Goal: Communication & Community: Answer question/provide support

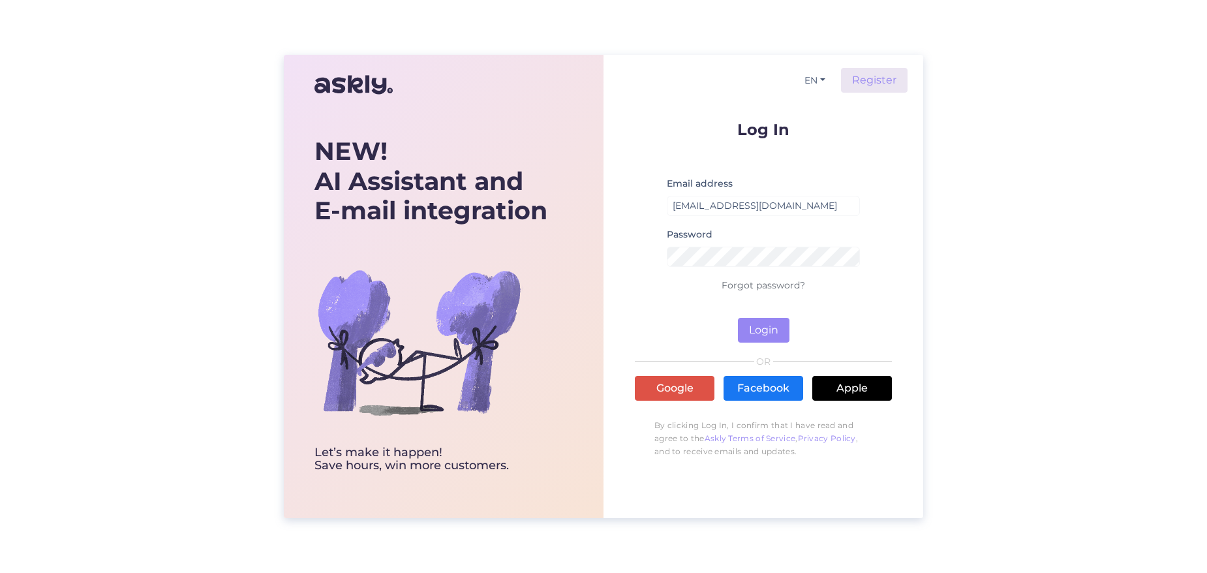
type input "[EMAIL_ADDRESS][DOMAIN_NAME]"
click at [772, 329] on button "Login" at bounding box center [764, 330] width 52 height 25
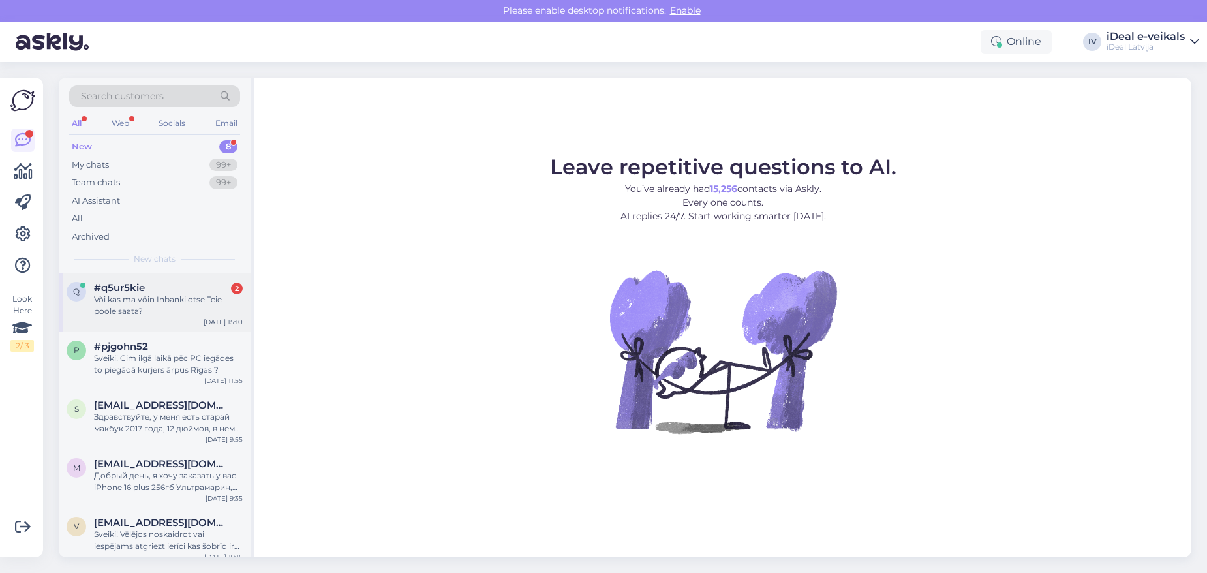
click at [174, 287] on div "#q5ur5kie 2" at bounding box center [168, 288] width 149 height 12
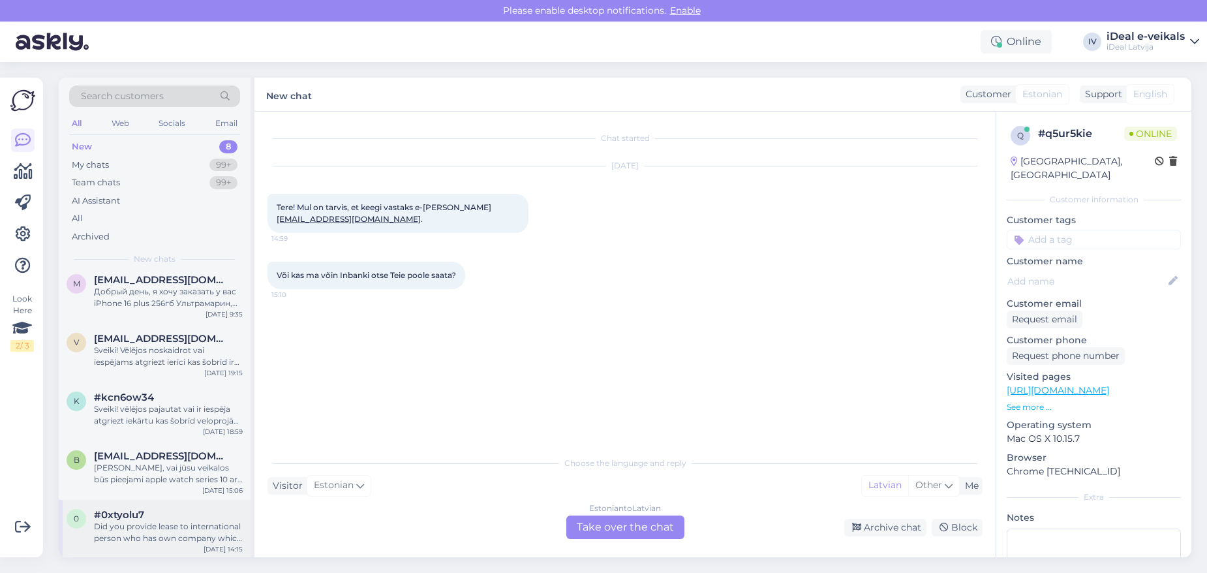
scroll to position [183, 0]
click at [123, 529] on div "Did you provide lease to international person who has own company which is less…" at bounding box center [168, 532] width 149 height 23
click at [635, 531] on div "English to Latvian Take over the chat" at bounding box center [625, 526] width 118 height 23
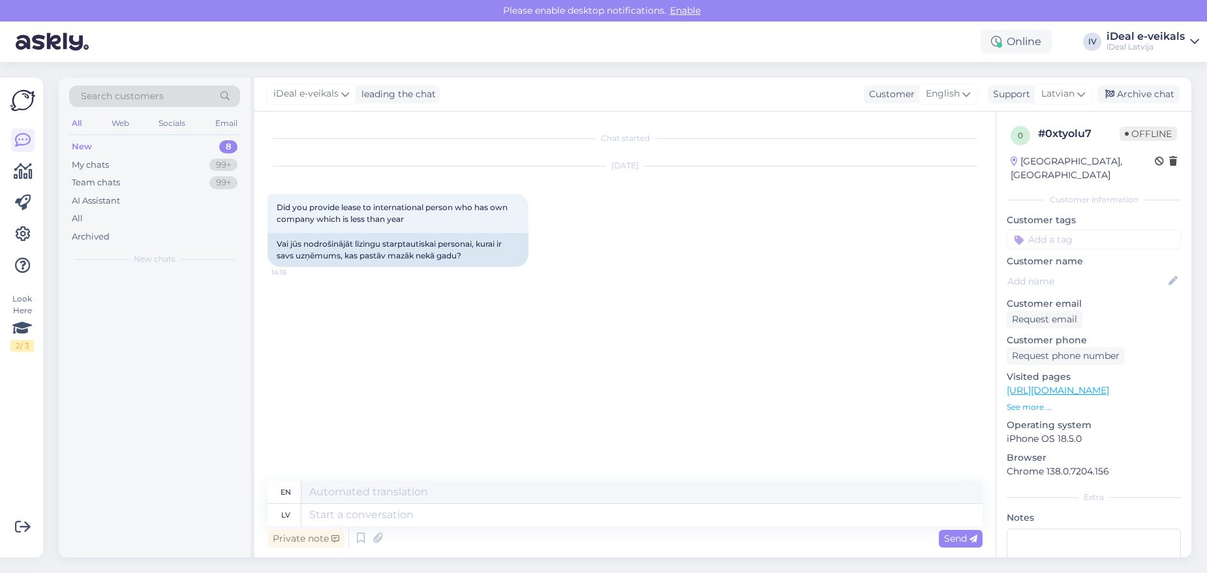
scroll to position [0, 0]
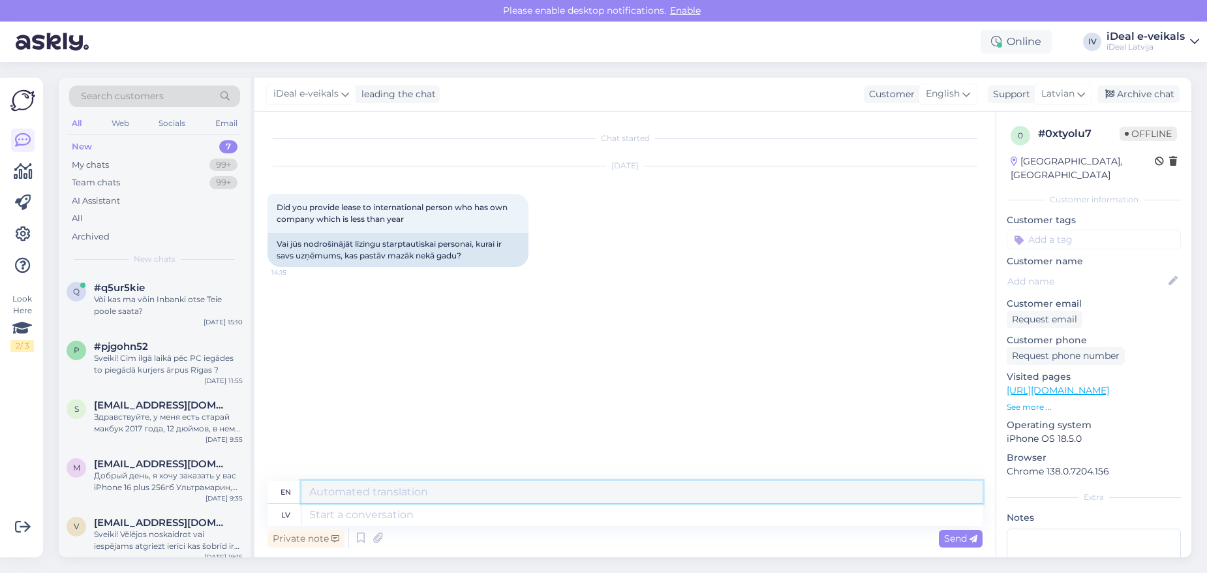
click at [500, 502] on textarea at bounding box center [641, 492] width 681 height 22
click at [504, 514] on textarea at bounding box center [641, 515] width 681 height 22
type textarea "Sveiki,"
type textarea "Hello,"
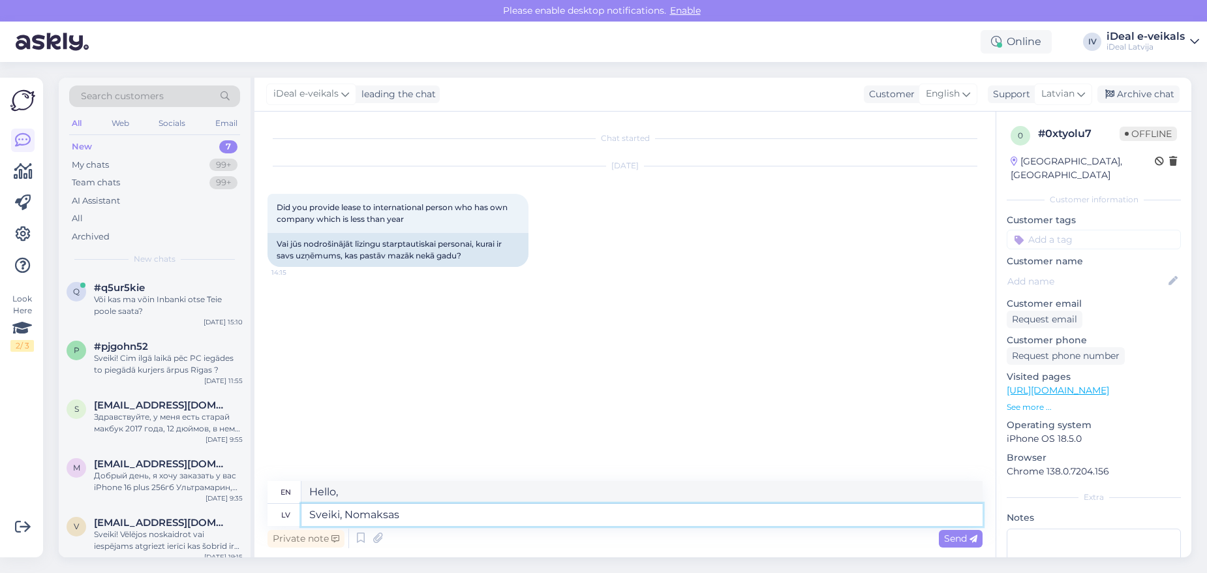
type textarea "Sveiki, Nomaksas"
type textarea "Hello, Installments"
type textarea "Sveiki, Nomaksas opcijas ir"
type textarea "Hello, Installment Options"
type textarea "Sveiki, Nomaksas opcijas ir pie"
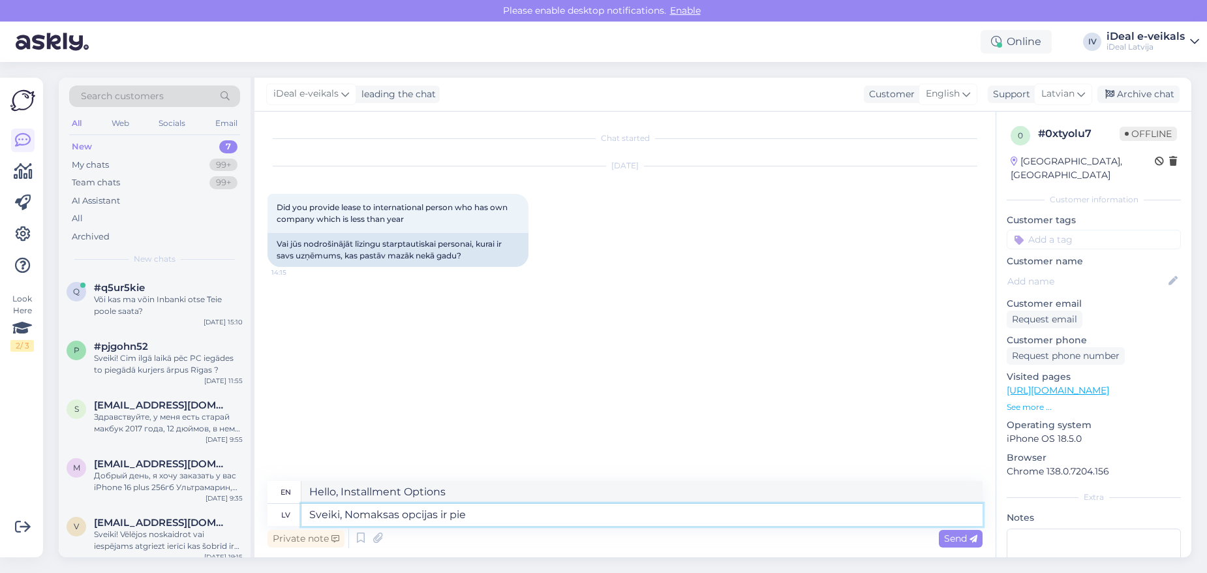
type textarea "Hello, Payment options are"
type textarea "Sveiki, Nomaksas opcijas ir pieejamas"
type textarea "Hello, Installment options are available."
type textarea "Sveiki, Nomaksas opcijas ir pieejamas arī"
type textarea "Hello, Installment options are also available"
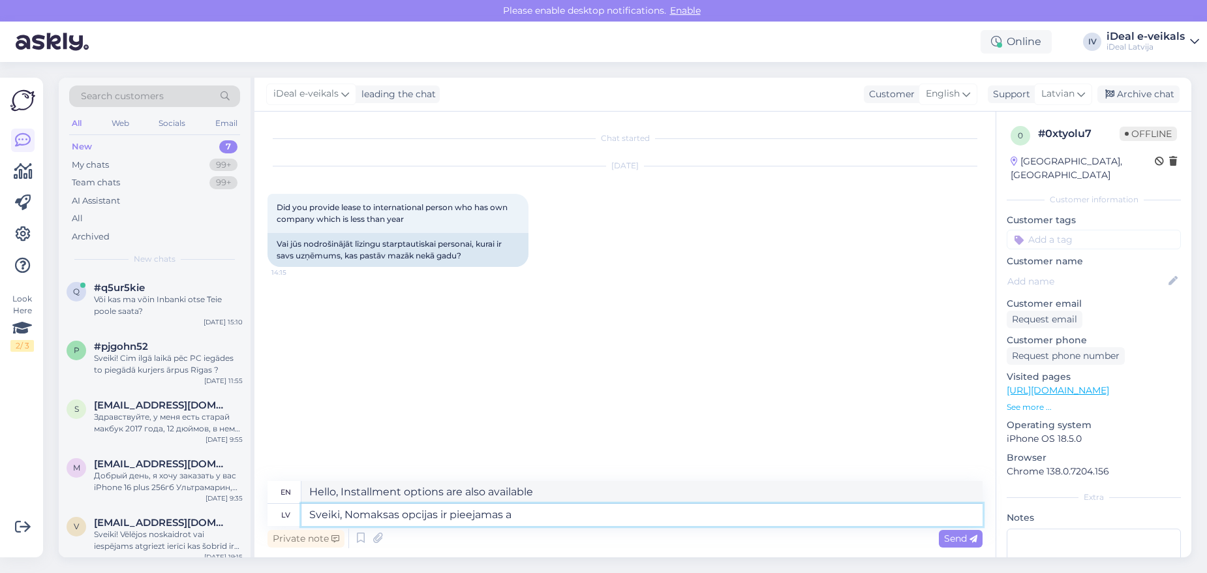
type textarea "Sveiki, Nomaksas opcijas ir pieejamas"
type textarea "Hello, Installment options are available."
type textarea "Sveiki, Nomaksas opcijas ir pieejamas visā"
type textarea "Hello, Installment options are available throughout"
type textarea "Sveiki, Nomaksas opcijas ir pieejamas visām p"
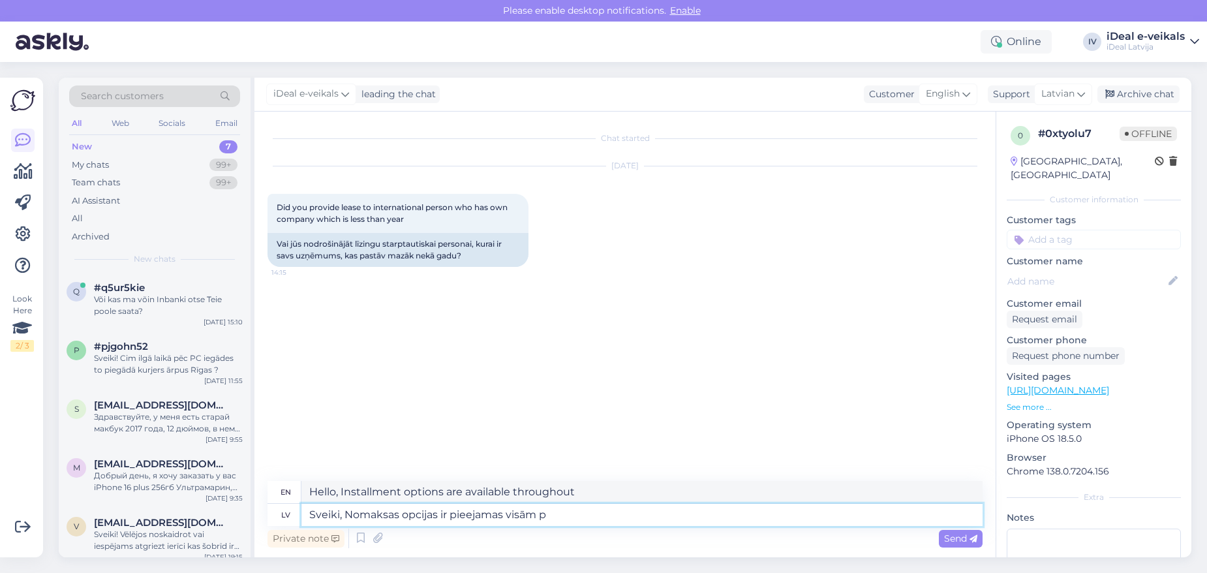
type textarea "Hello, Installment options are available to all"
type textarea "Sveiki, Nomaksas opcijas ir pieejamas visām personām , k"
type textarea "Hello, Installment options are available to all individuals."
type textarea "Sveiki, Nomaksas opcijas ir pieejamas visām personām , ki"
type textarea "Hello, Installment options are available to all individuals,"
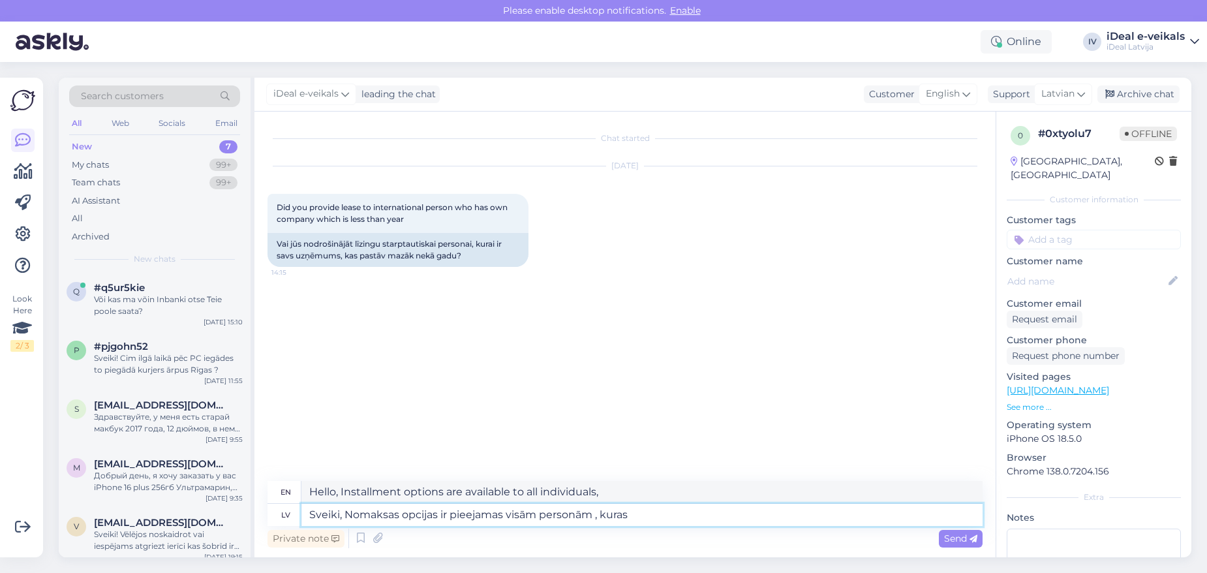
type textarea "Sveiki, Nomaksas opcijas ir pieejamas visām personām , kuras s"
type textarea "Hello, Installment options are available to all individuals who"
type textarea "Sveiki, Nomaksas opcijas ir pieejamas visām personām , kuras strādā"
type textarea "Hello, Installment options are available to all individuals who work"
type textarea "Sveiki, Nomaksas opcijas ir pieejamas visām personām , kuras strādā oficiālā d"
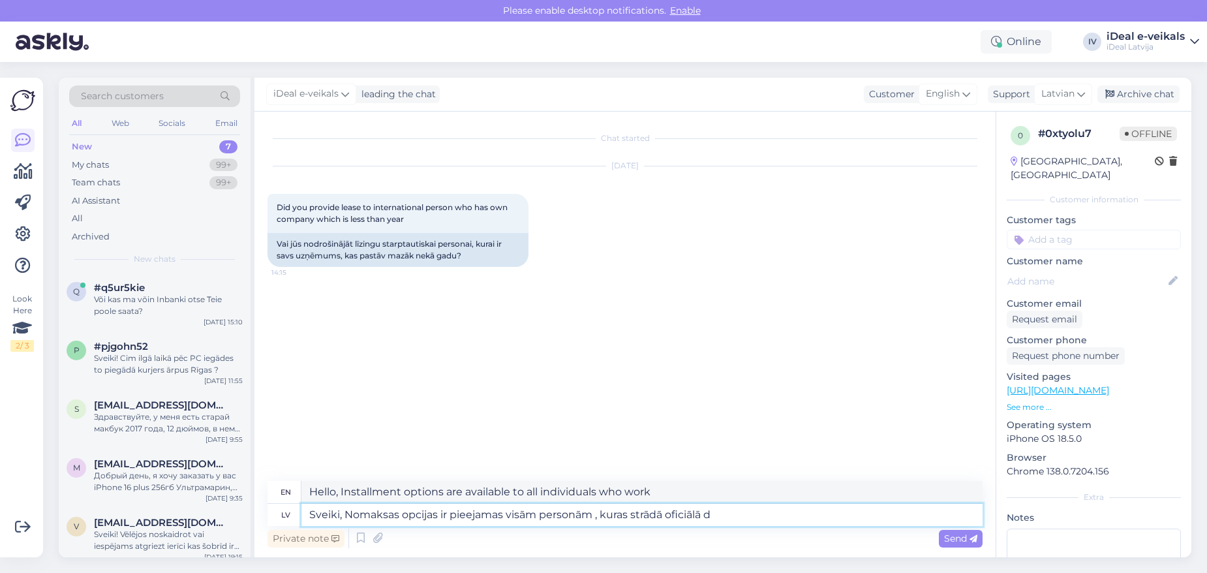
type textarea "Hello, Installment options are available to all persons who work in an official…"
type textarea "Sveiki, Nomaksas opcijas ir pieejamas visām personām , kuras strādā oficiālā da…"
type textarea "Hello, Installment options are available to all persons who are employed in off…"
type textarea "Sveiki, Nomaksas opcijas ir pieejamas visām personām , kuras strādā oficiālā da…"
type textarea "Hello, Installment options are available to all persons who work in an official…"
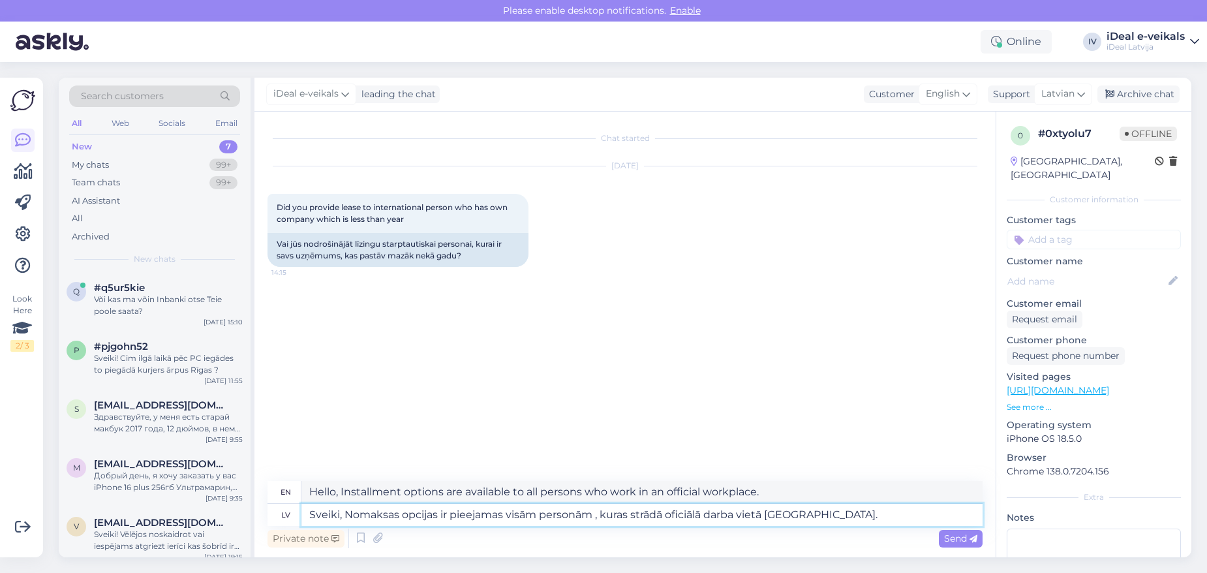
type textarea "Sveiki, Nomaksas opcijas ir pieejamas visām personām , kuras strādā oficiālā da…"
type textarea "Hello, Installment options are available to all persons who work in an official…"
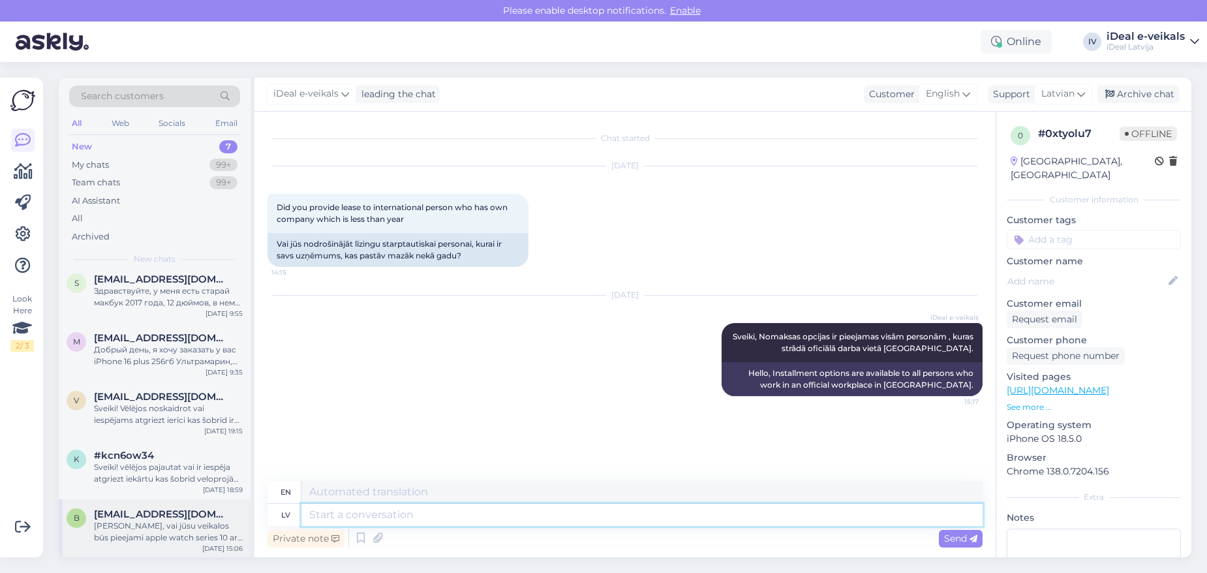
scroll to position [125, 0]
click at [168, 510] on span "[EMAIL_ADDRESS][DOMAIN_NAME]" at bounding box center [162, 516] width 136 height 12
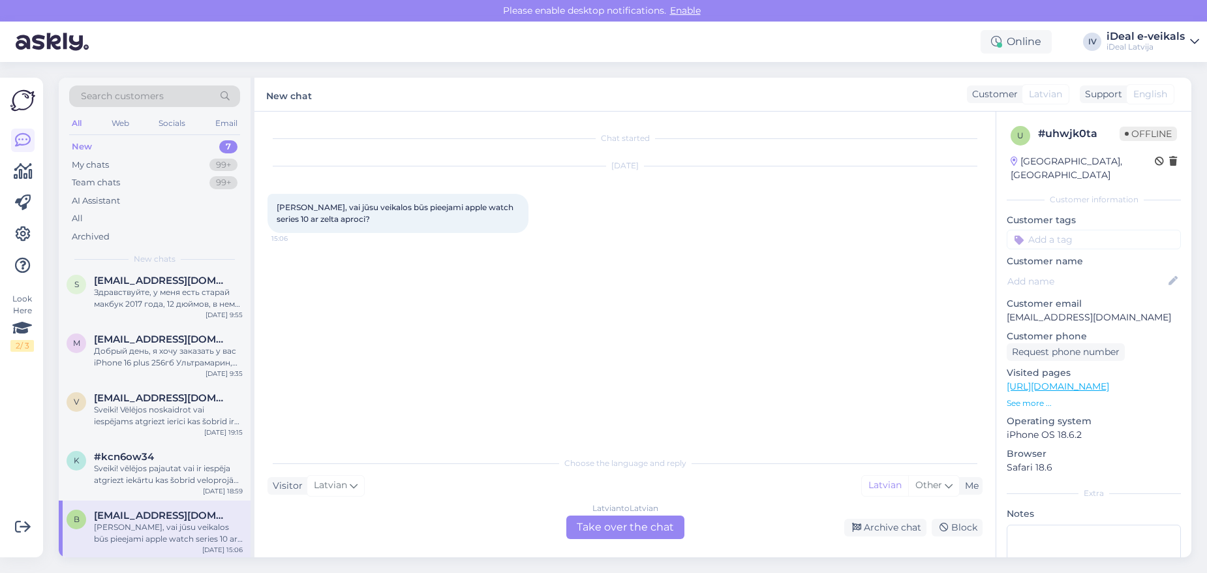
click at [605, 527] on div "Latvian to Latvian Take over the chat" at bounding box center [625, 526] width 118 height 23
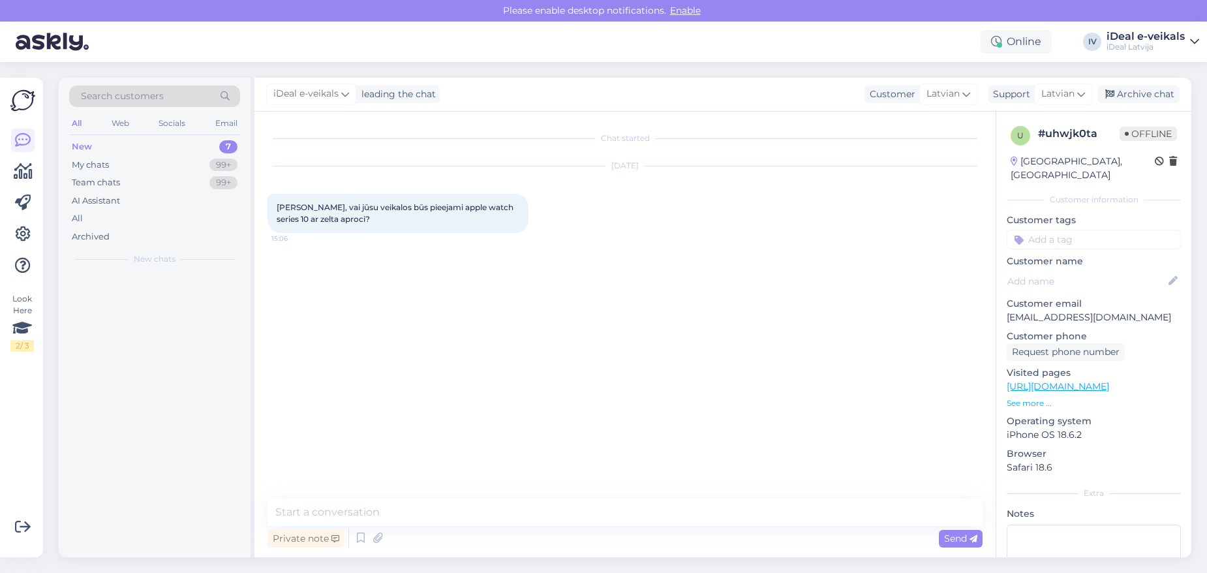
scroll to position [0, 0]
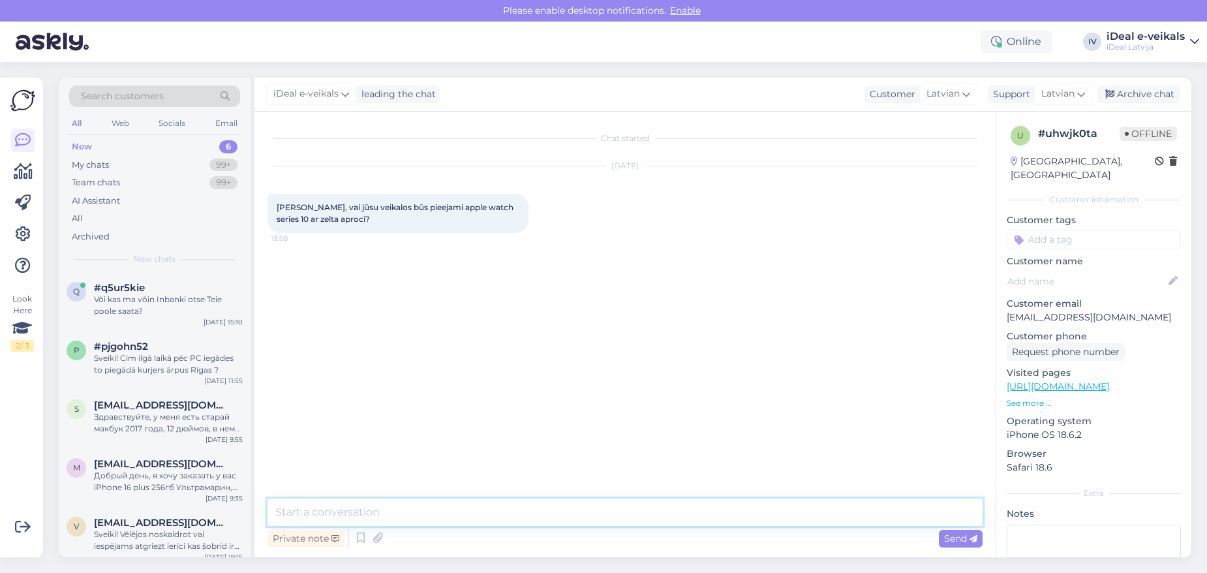
click at [511, 511] on textarea at bounding box center [625, 511] width 715 height 27
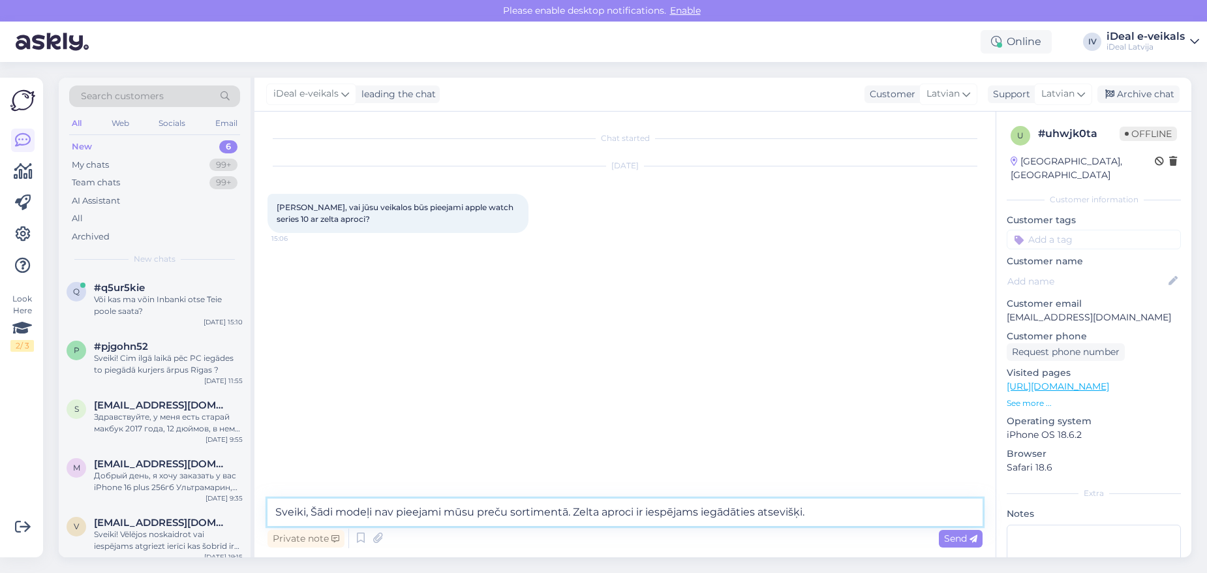
type textarea "Sveiki, Šādi modeļi nav pieejami mūsu preču sortimentā. Zelta aproci ir iespēja…"
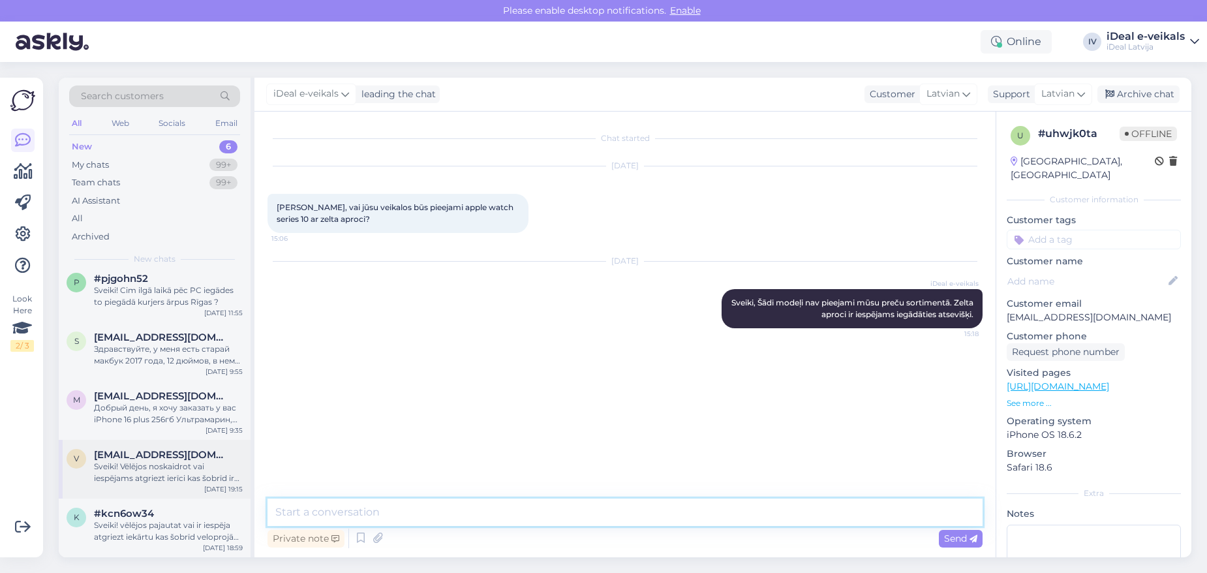
scroll to position [66, 0]
click at [174, 517] on div "#kcn6ow34" at bounding box center [168, 516] width 149 height 12
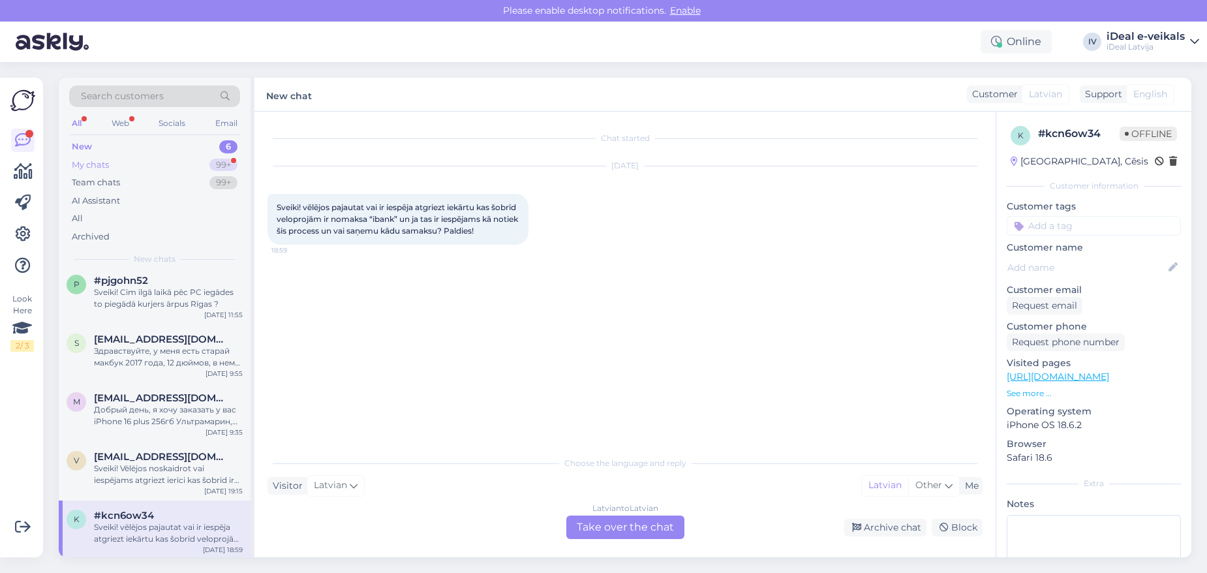
click at [133, 162] on div "My chats 99+" at bounding box center [154, 165] width 171 height 18
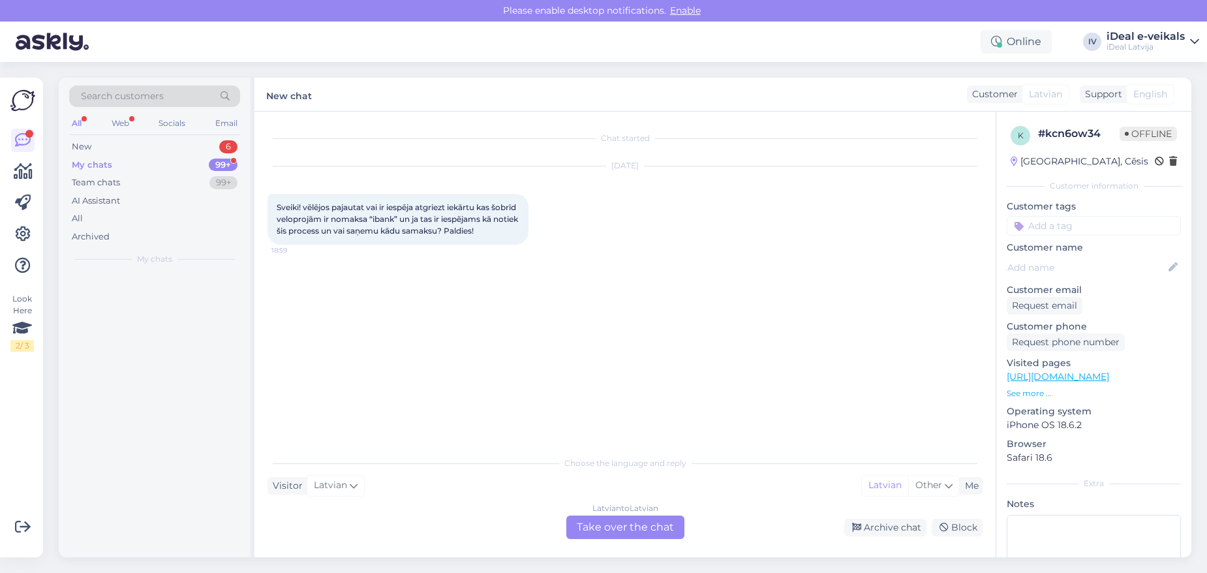
scroll to position [0, 0]
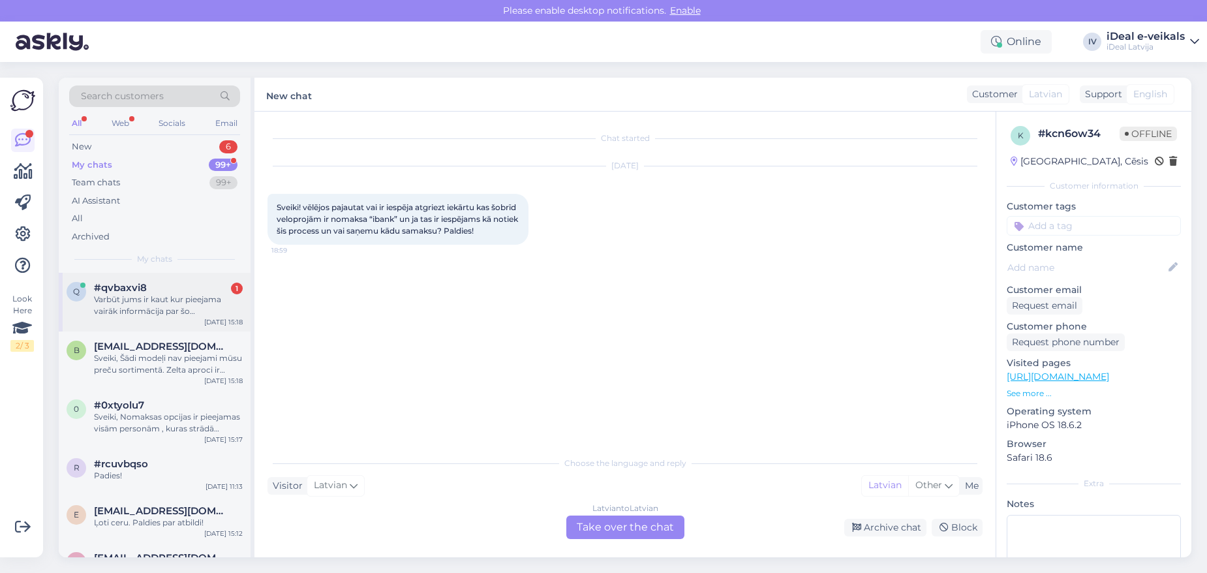
click at [153, 289] on div "#qvbaxvi8 1" at bounding box center [168, 288] width 149 height 12
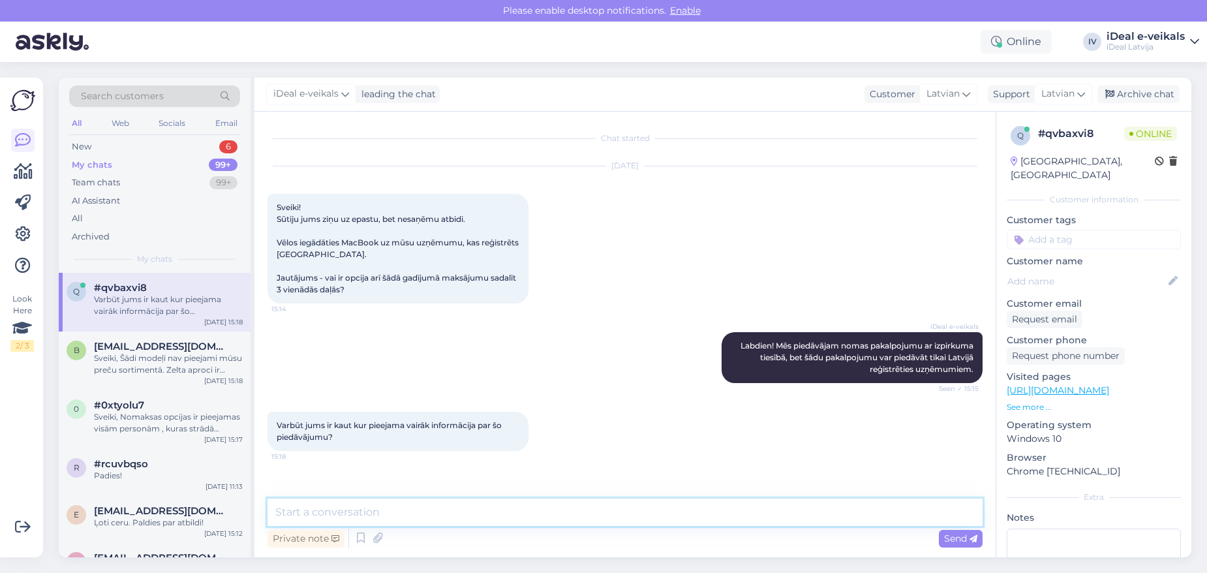
click at [462, 513] on textarea at bounding box center [625, 511] width 715 height 27
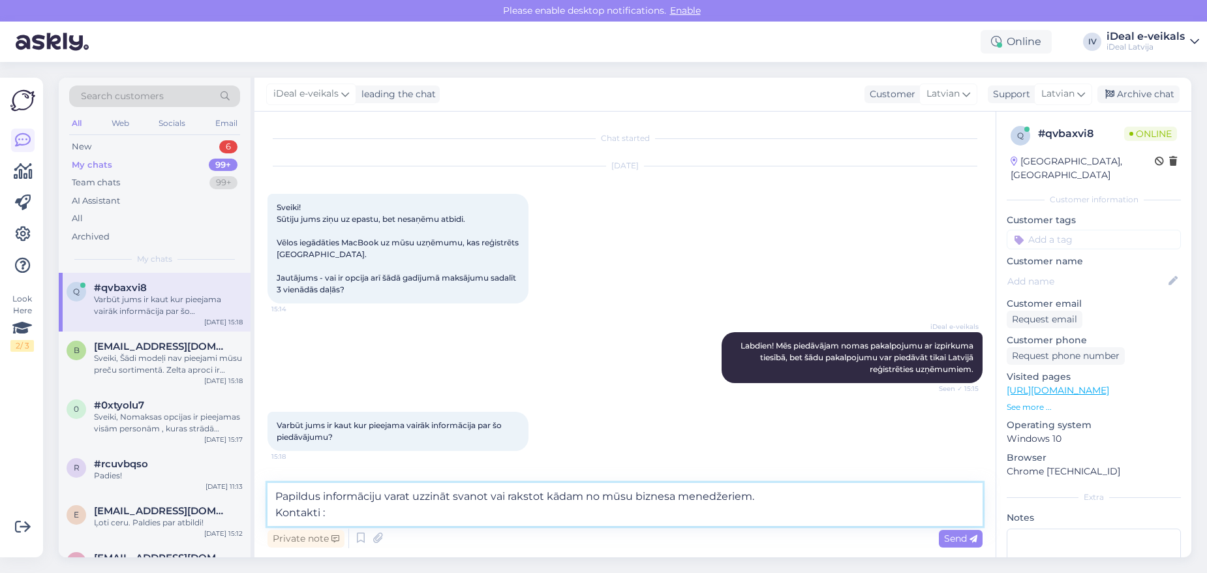
paste textarea "[EMAIL_ADDRESS][DOMAIN_NAME]"
paste textarea "[URL][DOMAIN_NAME]"
type textarea "Papildus informāciju varat uzzināt svanot vai rakstot kādam no mūsu biznesa men…"
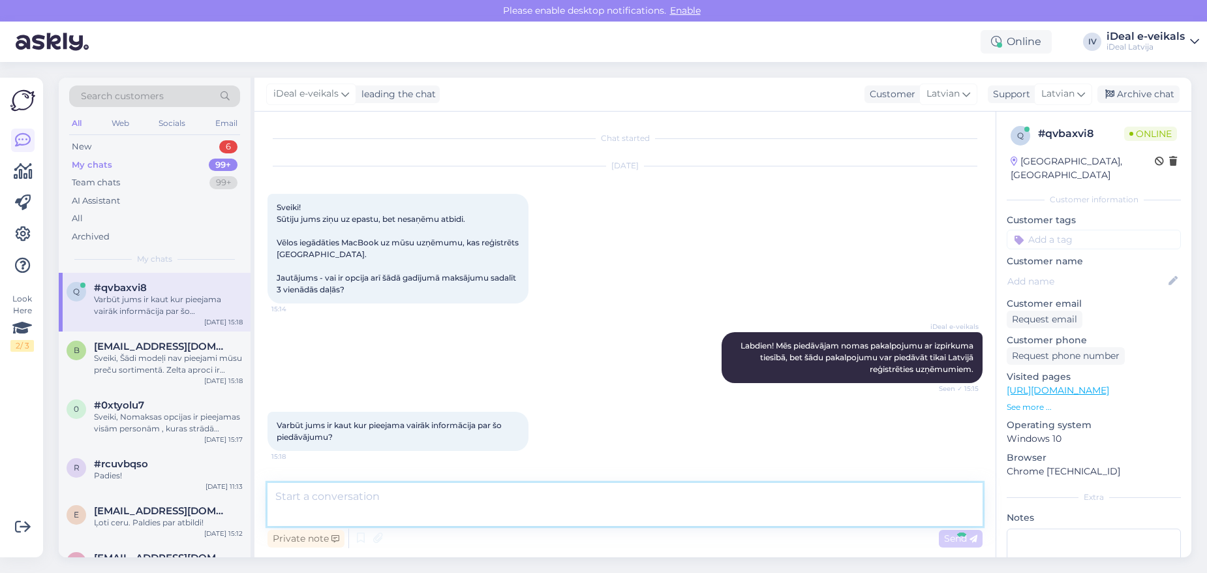
scroll to position [58, 0]
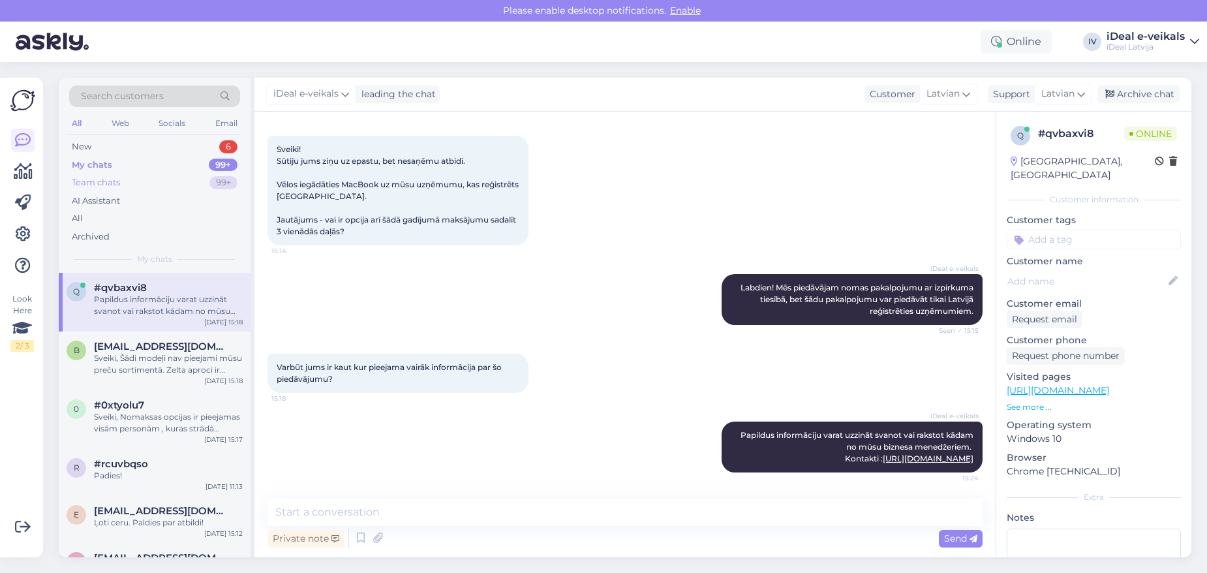
click at [136, 176] on div "Team chats 99+" at bounding box center [154, 183] width 171 height 18
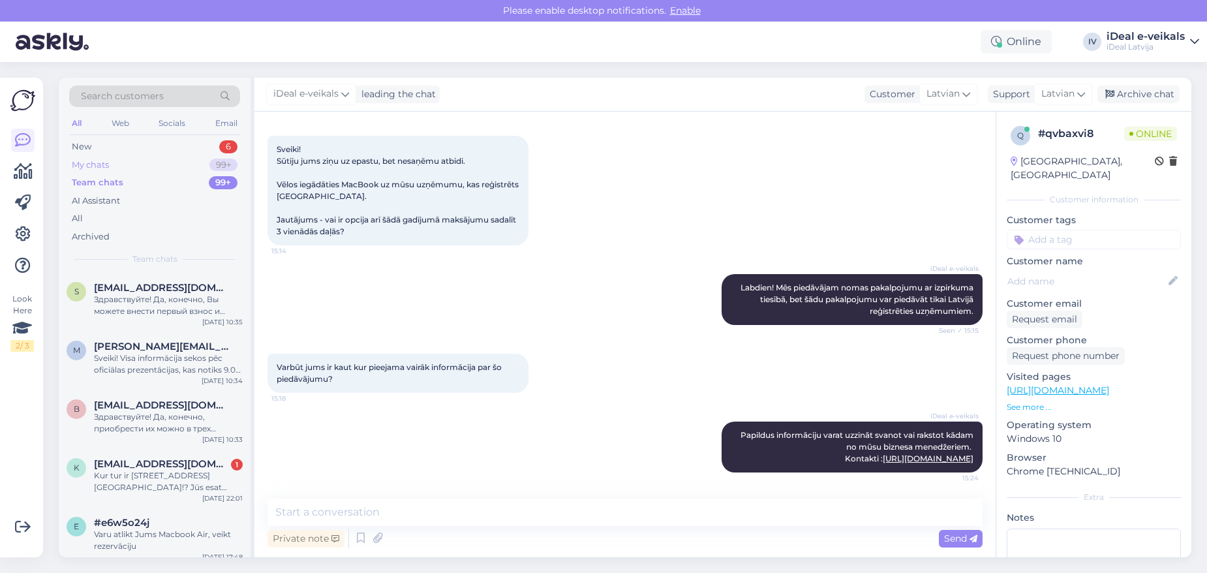
click at [144, 168] on div "My chats 99+" at bounding box center [154, 165] width 171 height 18
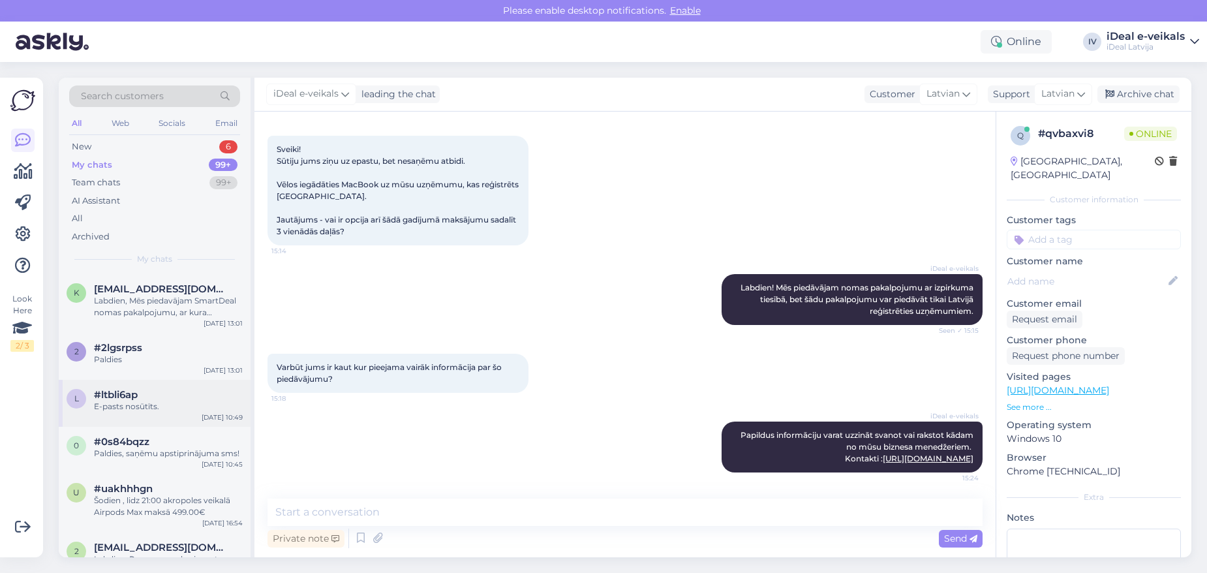
scroll to position [801, 0]
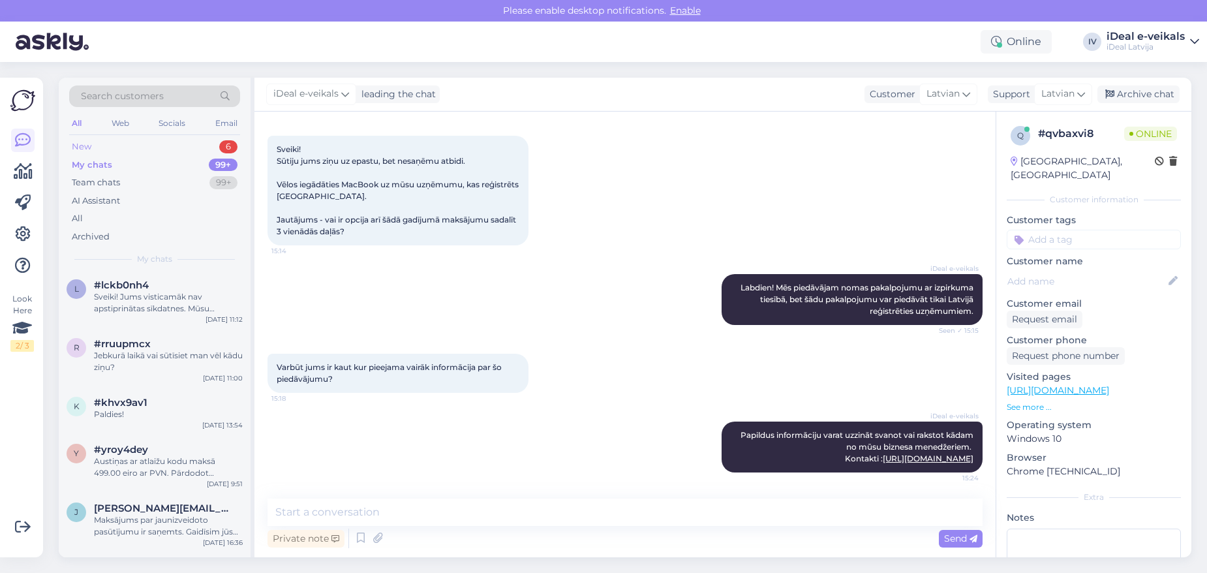
click at [92, 150] on div "New 6" at bounding box center [154, 147] width 171 height 18
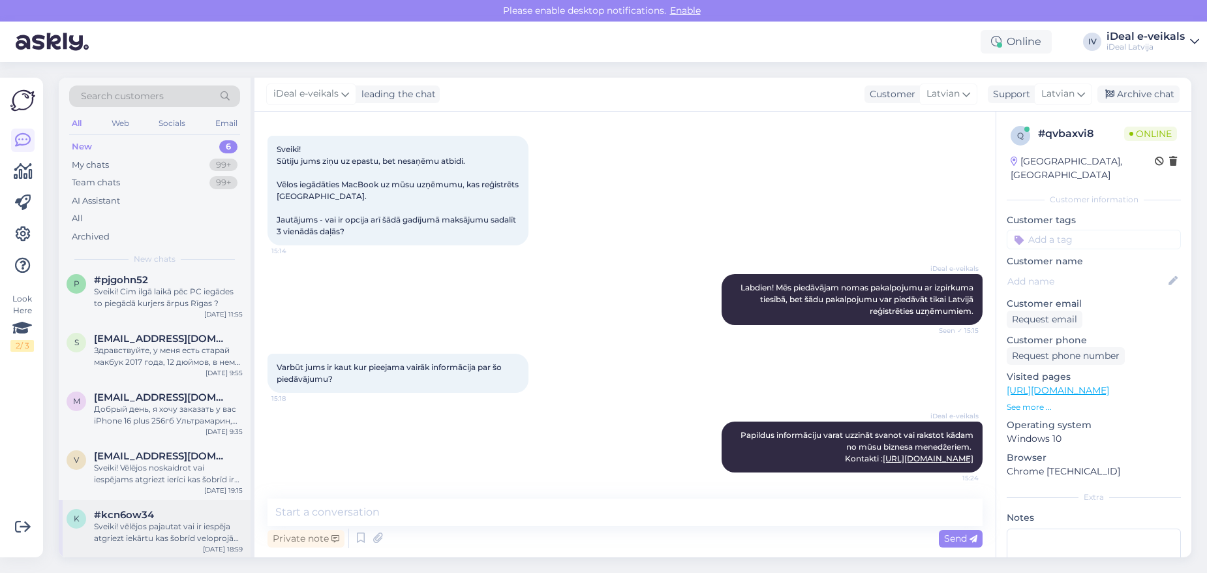
scroll to position [66, 0]
click at [155, 514] on div "#kcn6ow34" at bounding box center [168, 516] width 149 height 12
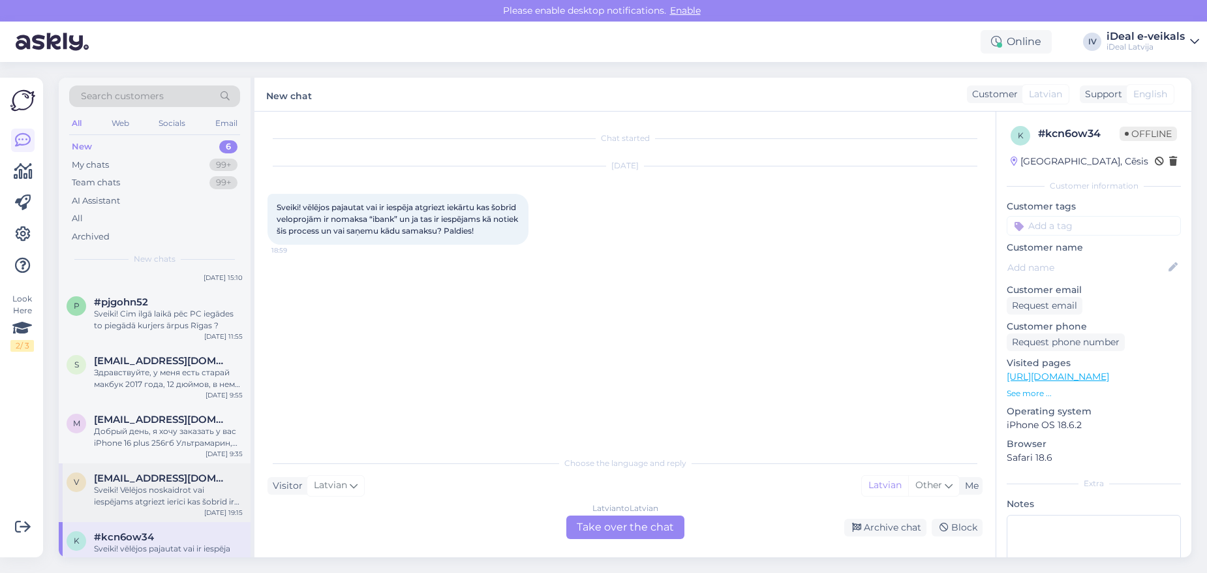
scroll to position [42, 0]
click at [626, 530] on div "Latvian to Latvian Take over the chat" at bounding box center [625, 526] width 118 height 23
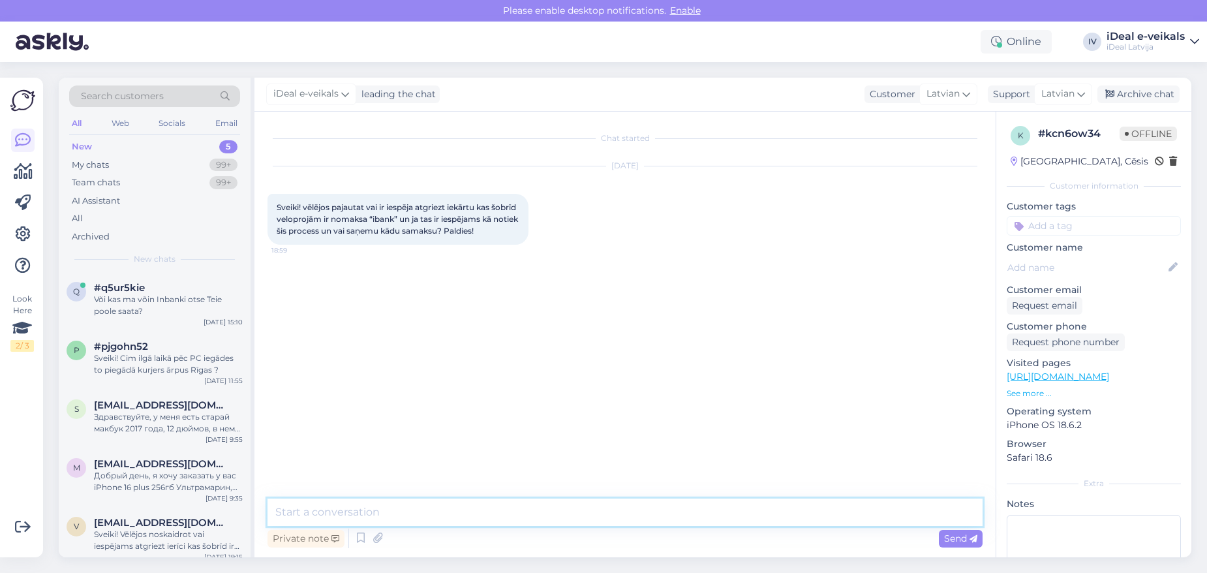
click at [461, 512] on textarea at bounding box center [625, 511] width 715 height 27
type textarea "V"
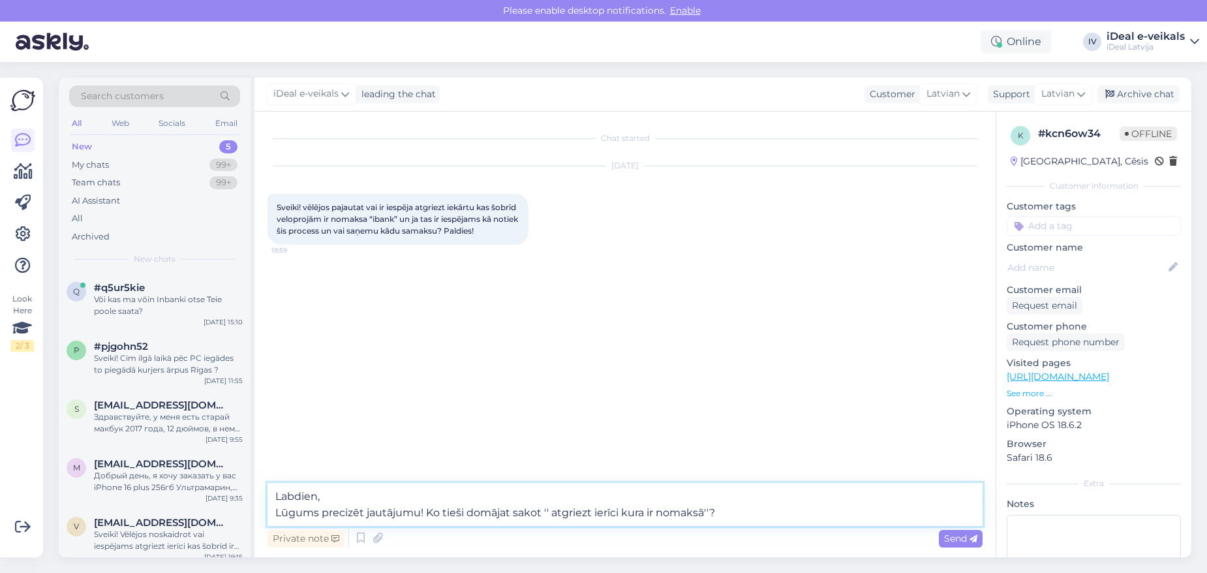
type textarea "Labdien, Lūgums precizēt jautājumu! Ko tieši domājat sakot '' atgriezt ierīci k…"
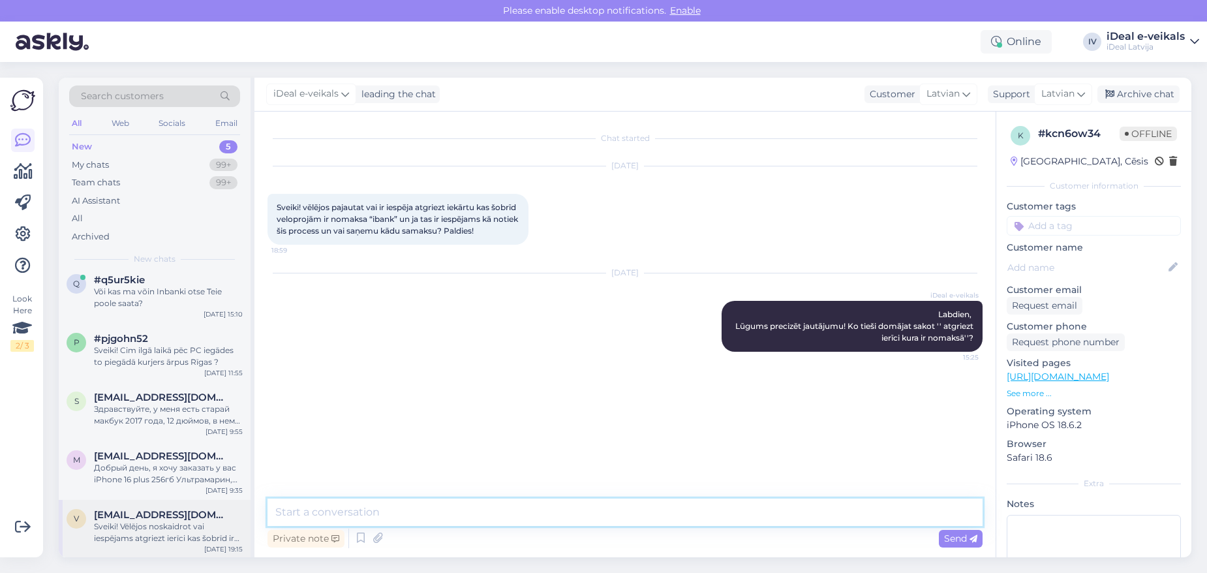
scroll to position [7, 0]
click at [171, 525] on div "Sveiki! Vēlējos noskaidrot vai iespējams atgriezt ierīci kas šobrīd ir uz nomak…" at bounding box center [168, 532] width 149 height 23
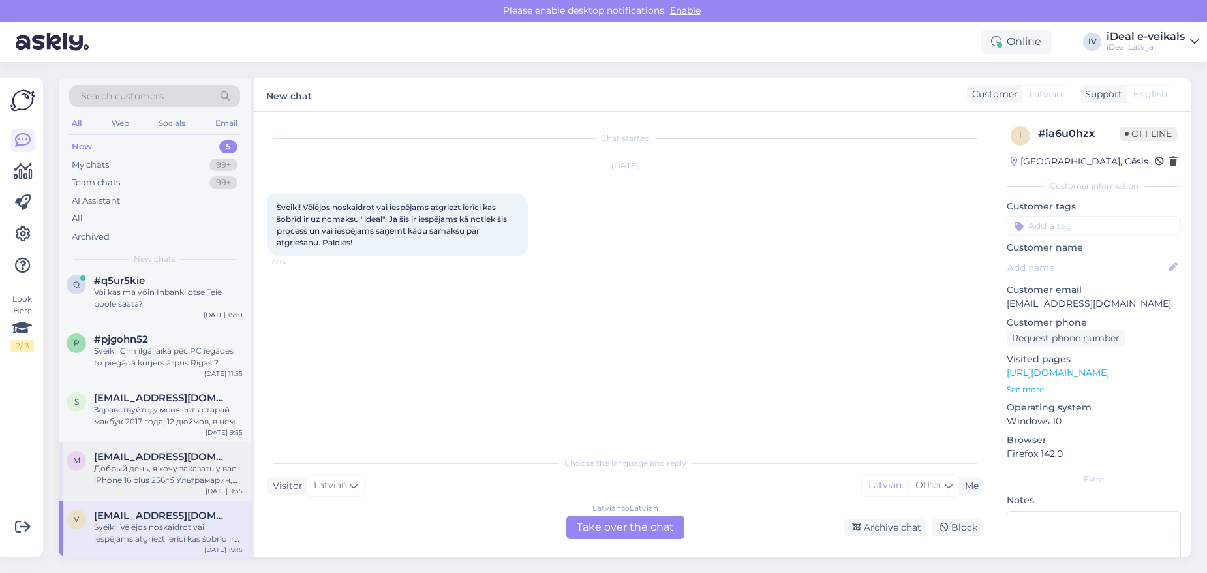
click at [180, 472] on div "Добрый день, я хочу заказать у вас iPhone 16 plus 256гб Ультрамарин, но вижу чт…" at bounding box center [168, 474] width 149 height 23
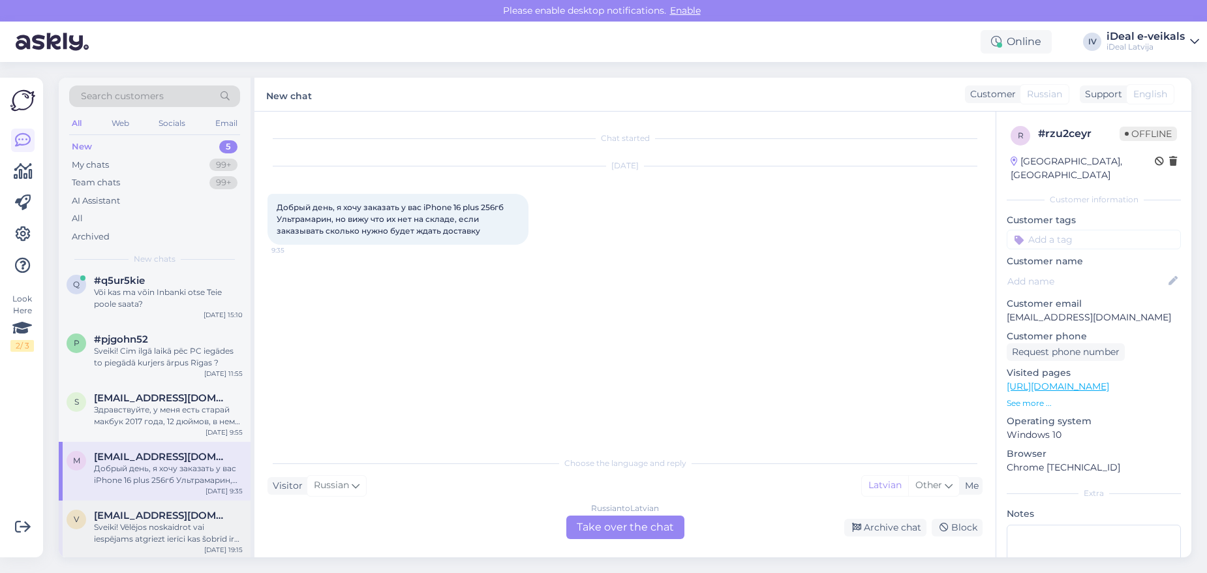
click at [187, 521] on div "Sveiki! Vēlējos noskaidrot vai iespējams atgriezt ierīci kas šobrīd ir uz nomak…" at bounding box center [168, 532] width 149 height 23
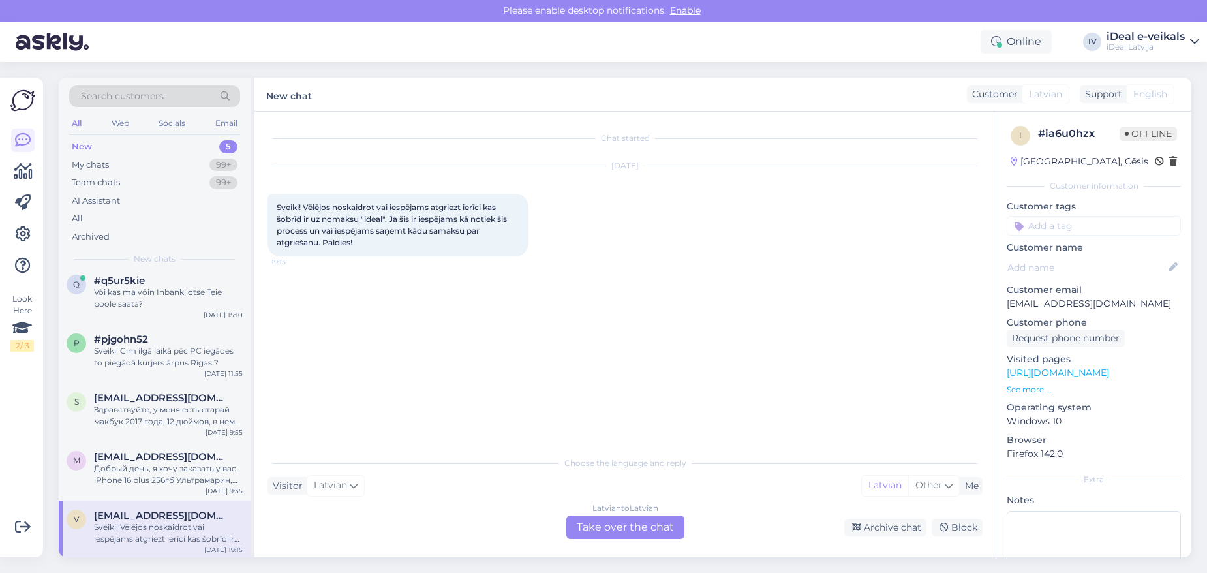
click at [149, 153] on div "New 5" at bounding box center [154, 147] width 171 height 18
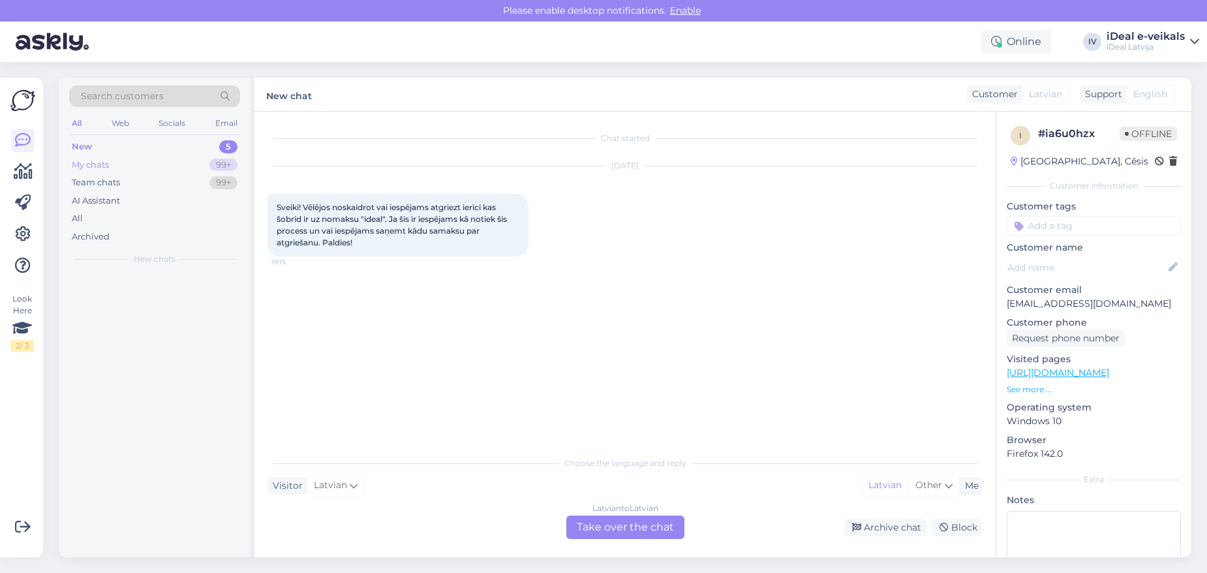
scroll to position [0, 0]
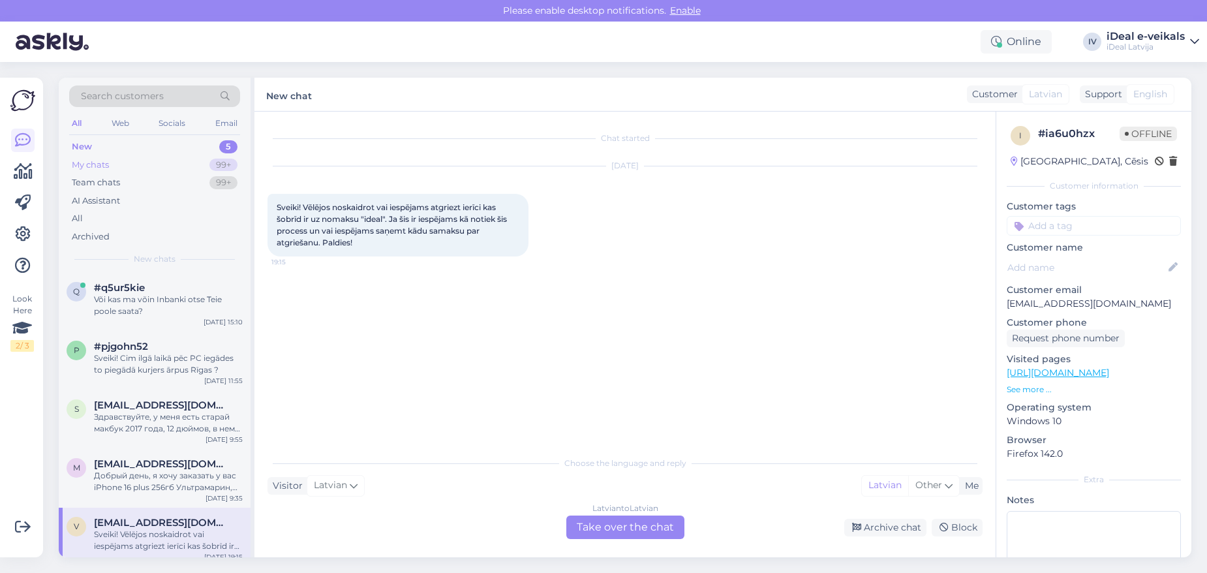
click at [134, 171] on div "My chats 99+" at bounding box center [154, 165] width 171 height 18
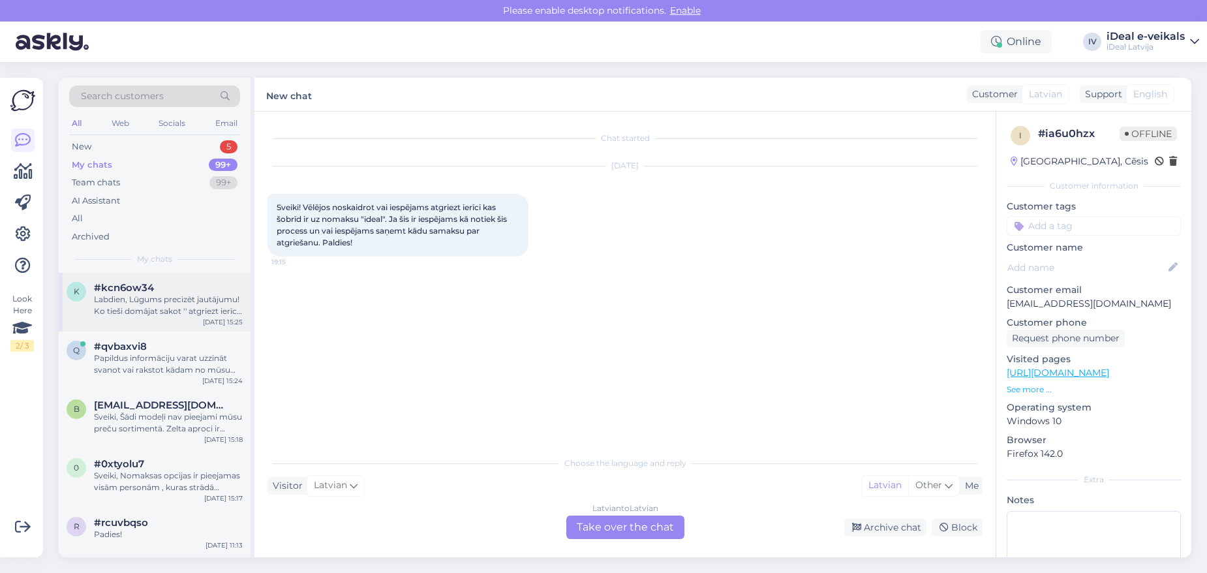
click at [145, 304] on div "Labdien, Lūgums precizēt jautājumu! Ko tieši domājat sakot '' atgriezt ierīci k…" at bounding box center [168, 305] width 149 height 23
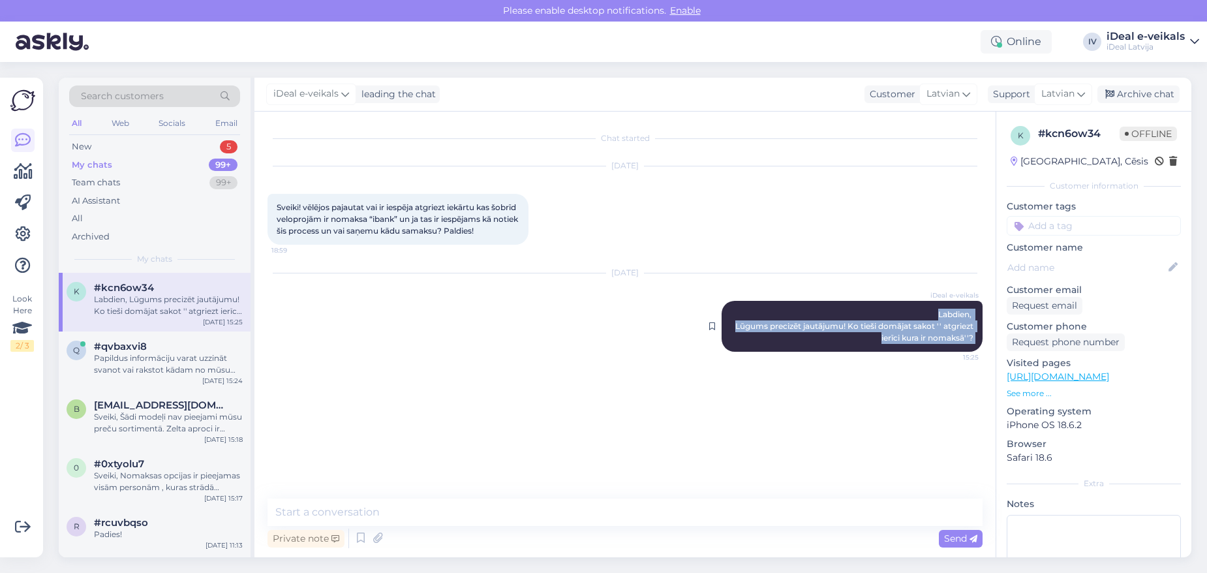
drag, startPoint x: 934, startPoint y: 311, endPoint x: 897, endPoint y: 341, distance: 48.2
click at [977, 352] on div "iDeal e-veikals Labdien, Lūgums precizēt jautājumu! Ko tieši domājat sakot '' a…" at bounding box center [852, 326] width 261 height 51
copy div "Labdien, Lūgums precizēt jautājumu! Ko tieši domājat sakot '' atgriezt ierīci k…"
click at [88, 175] on div "Team chats 99+" at bounding box center [154, 183] width 171 height 18
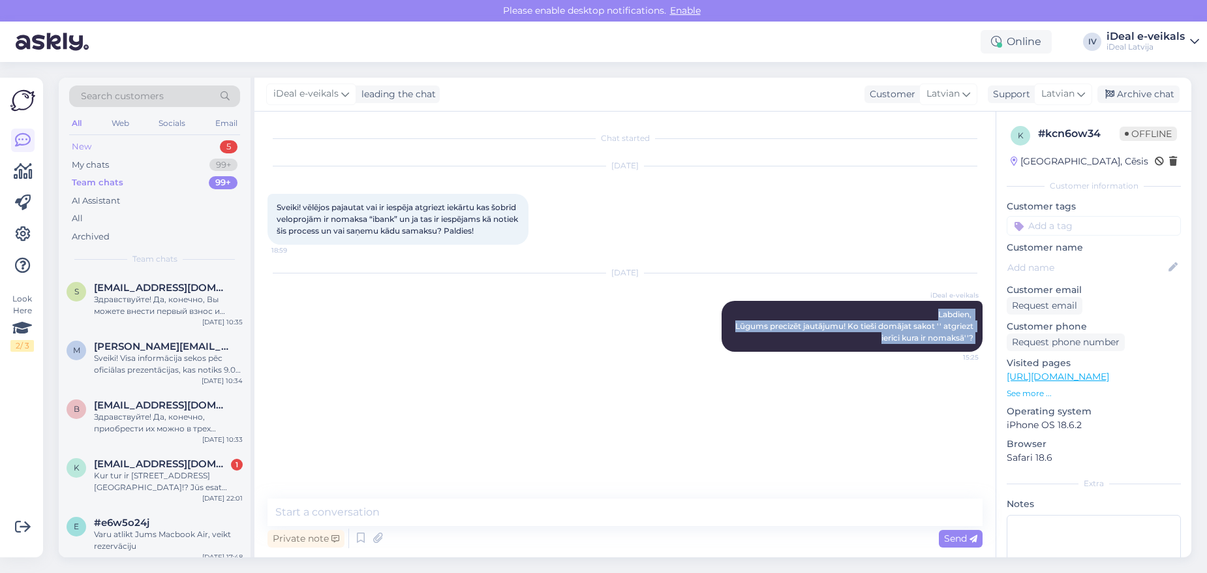
click at [89, 147] on div "New" at bounding box center [82, 146] width 20 height 13
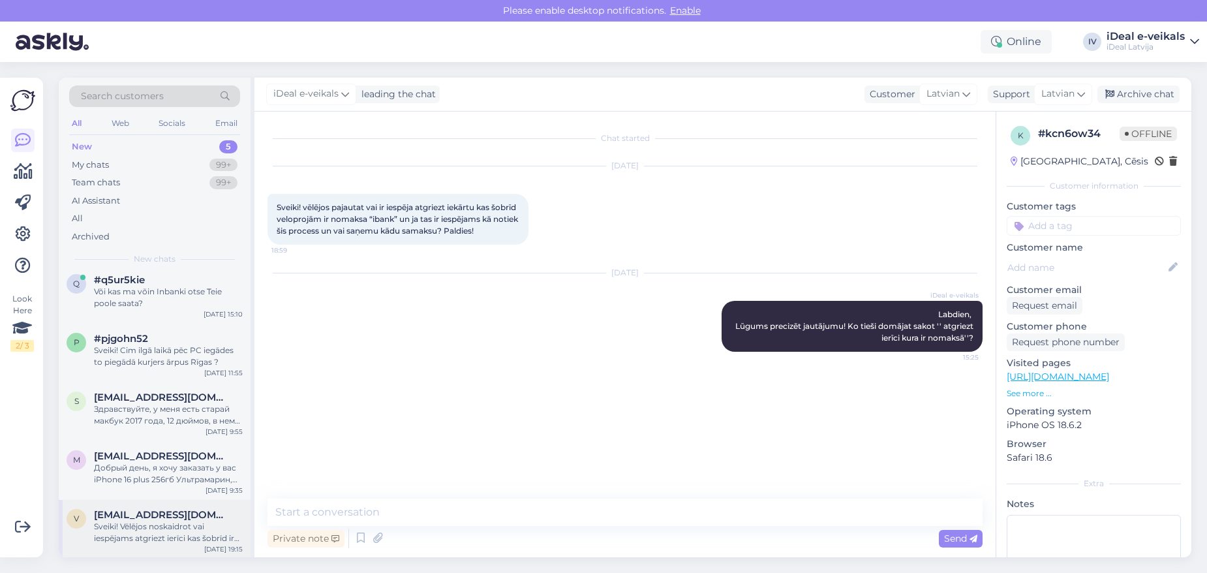
click at [165, 505] on div "v [EMAIL_ADDRESS][DOMAIN_NAME] Sveiki! Vēlējos noskaidrot vai iespējams atgriez…" at bounding box center [155, 529] width 192 height 59
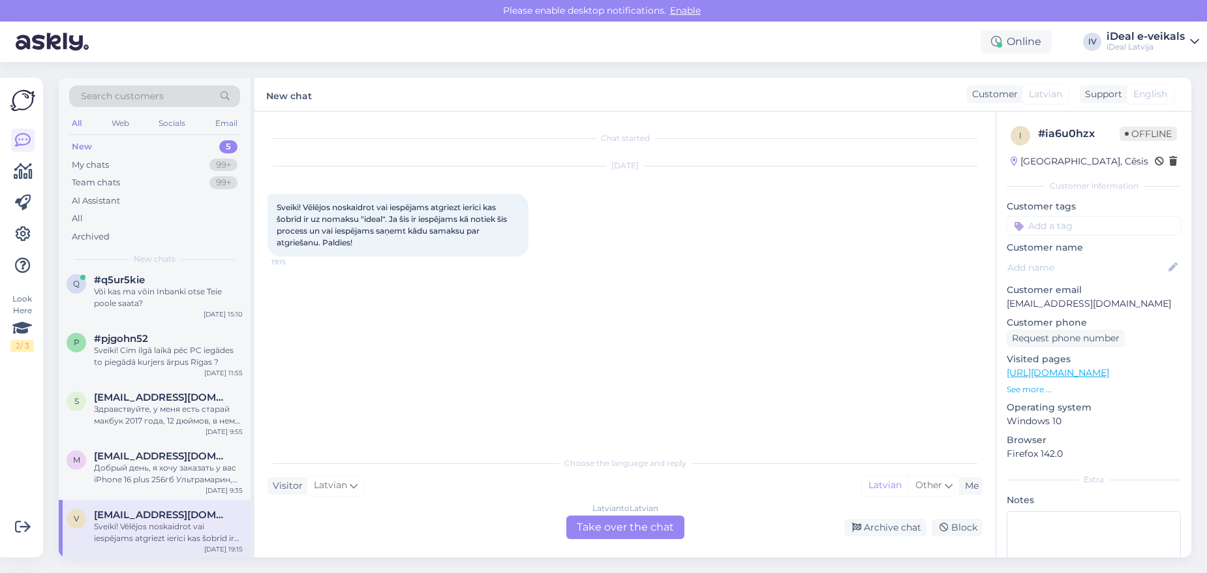
scroll to position [7, 0]
click at [595, 517] on div "Latvian to Latvian Take over the chat" at bounding box center [625, 526] width 118 height 23
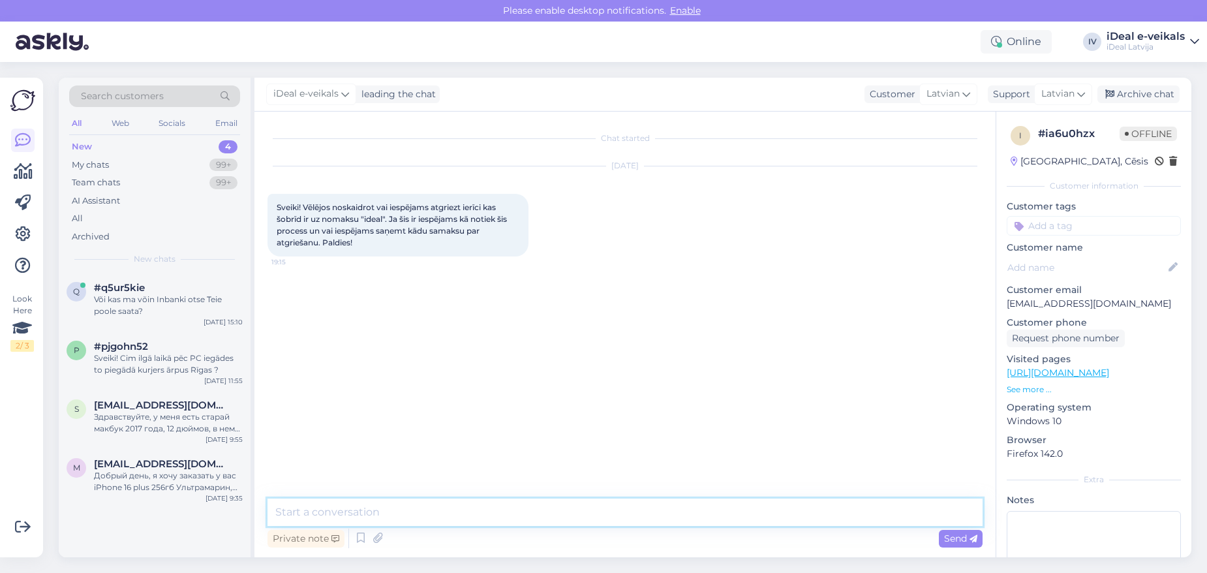
click at [420, 502] on textarea at bounding box center [625, 511] width 715 height 27
paste textarea "Labdien, Lūgums precizēt jautājumu! Ko tieši domājat sakot '' atgriezt ierīci k…"
type textarea "Labdien, Lūgums precizēt jautājumu! Ko tieši domājat sakot '' atgriezt ierīci k…"
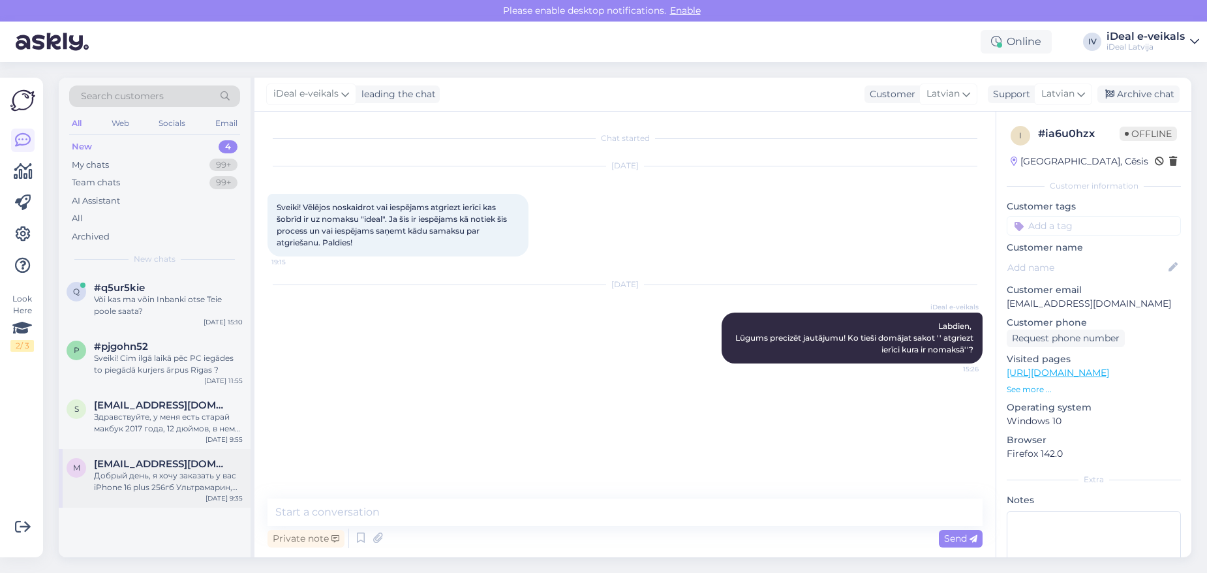
click at [157, 465] on span "[EMAIL_ADDRESS][DOMAIN_NAME]" at bounding box center [162, 464] width 136 height 12
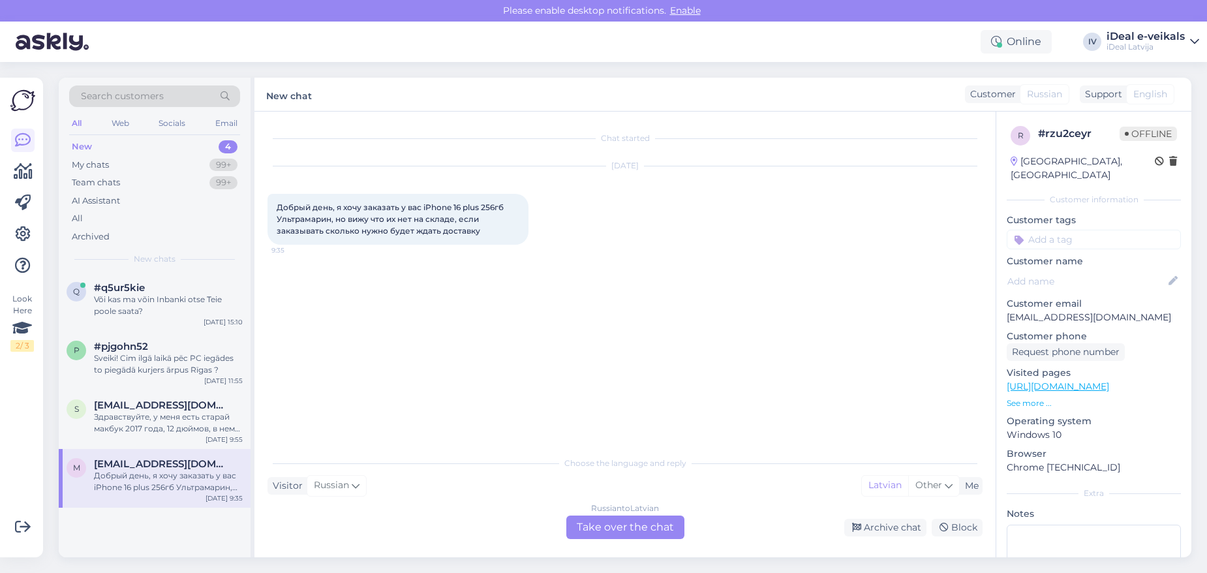
click at [620, 519] on div "Russian to Latvian Take over the chat" at bounding box center [625, 526] width 118 height 23
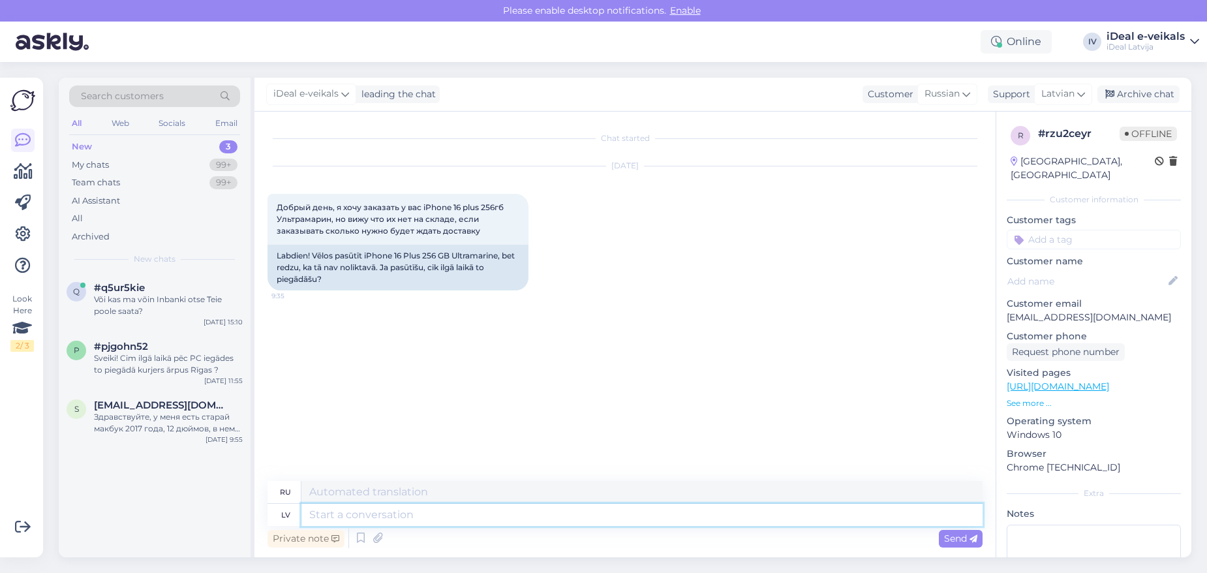
click at [424, 520] on textarea at bounding box center [641, 515] width 681 height 22
type textarea "Ladbie"
type textarea "Ради"
type textarea "Labdein"
type textarea "Добрый день"
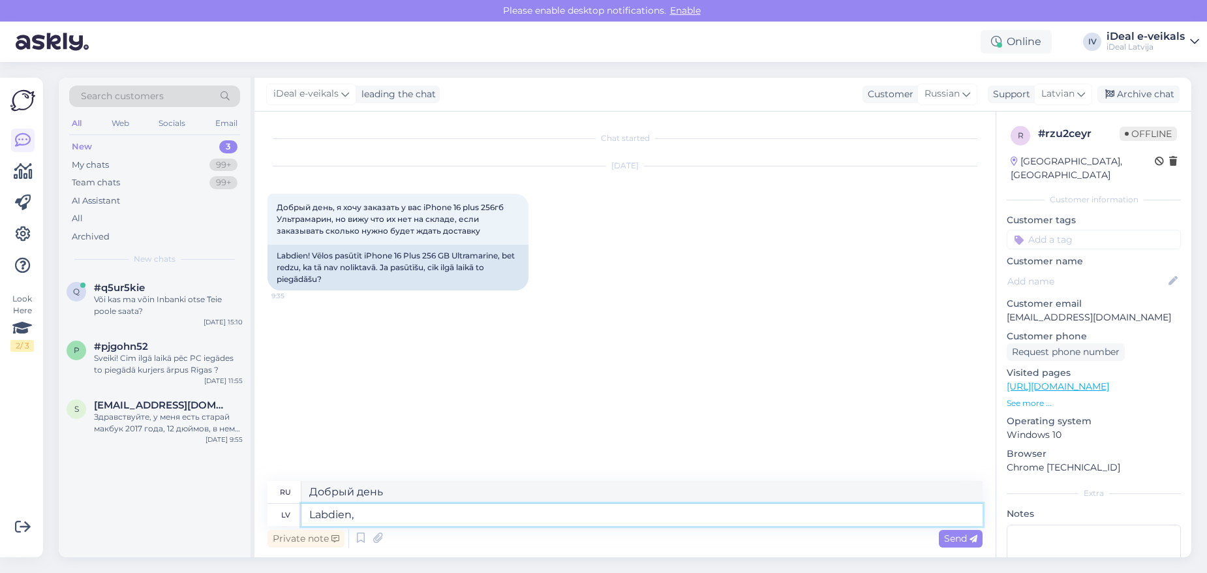
type textarea "Labdien,"
type textarea "Привет,"
type textarea "Labdien, K"ads"
type textarea "Привет, тыс. объявлений"
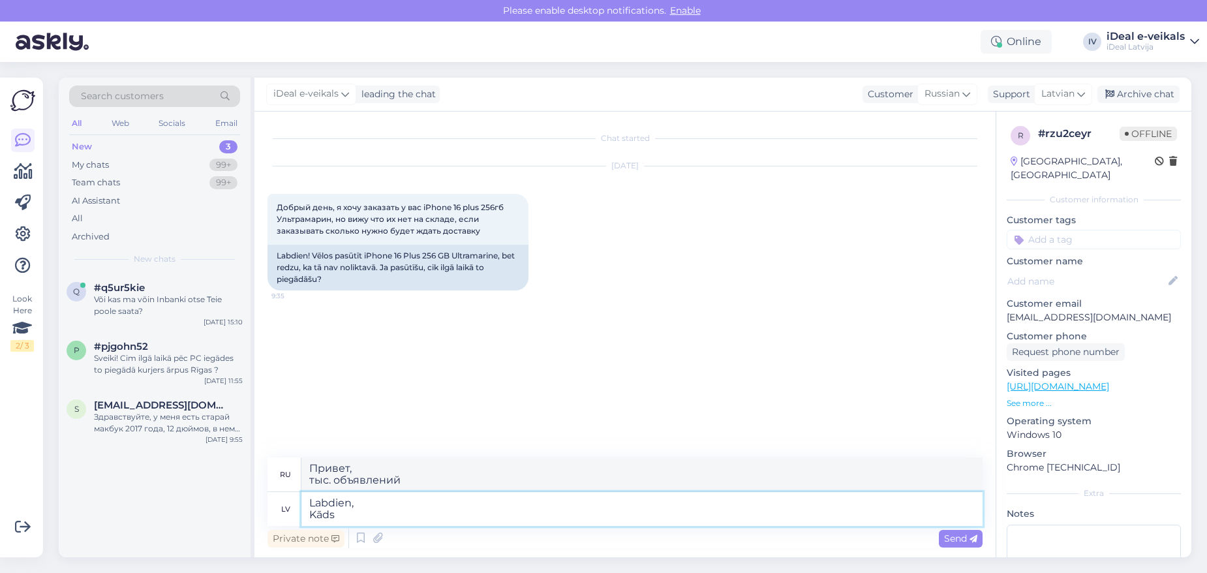
type textarea "Labdien, Kāds"
type textarea "Привет, Кто-то"
type textarea "Labdien, Kāds modelis i"
type textarea "Здравствуйте, Какая модель?"
type textarea "Labdien, Kāds modelis interesē?"
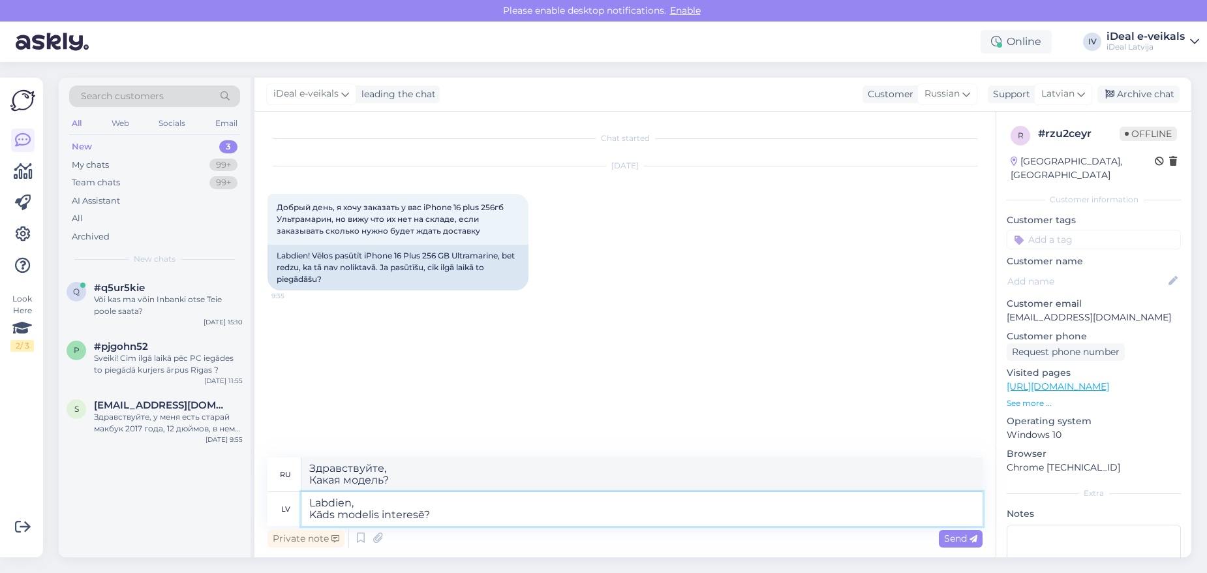
type textarea "Здравствуйте, Какая модель вас интересует?"
type textarea "Labdien, Kāds modelis interesē? Krāsa?"
type textarea "Здравствуйте, Какая модель вас интересует? Цвет?"
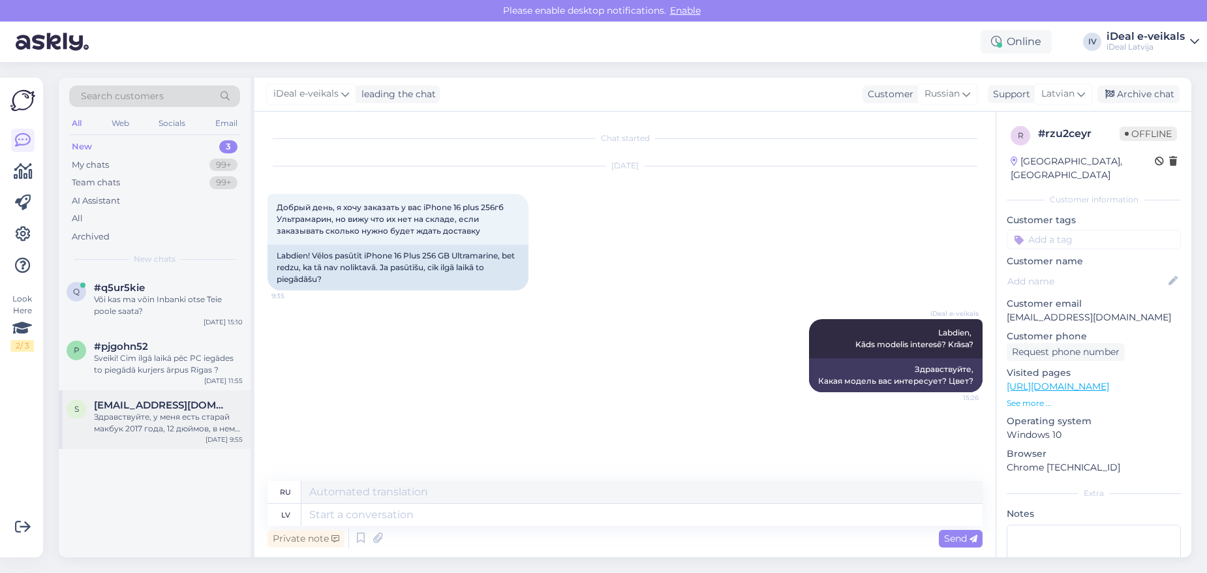
click at [162, 435] on div "s [EMAIL_ADDRESS][DOMAIN_NAME] Здравствуйте, у меня есть старай макбук 2017 год…" at bounding box center [155, 419] width 192 height 59
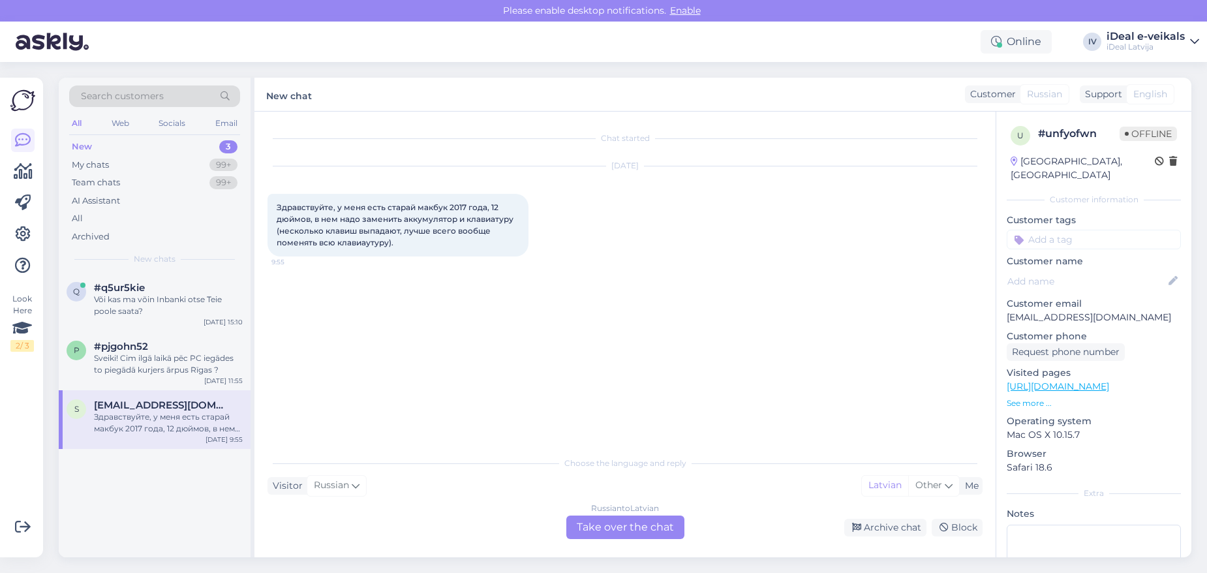
click at [603, 538] on div "Russian to Latvian Take over the chat" at bounding box center [625, 526] width 118 height 23
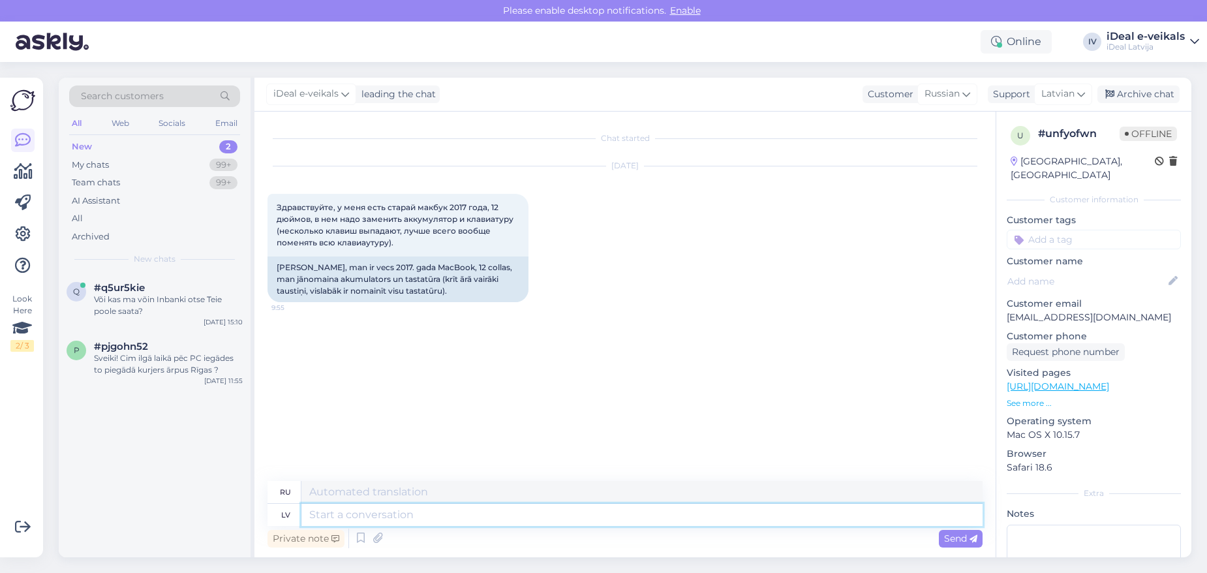
click at [459, 510] on textarea at bounding box center [641, 515] width 681 height 22
type textarea "Ladbiem,"
type textarea "Ради добра,"
type textarea "Ladbie"
type textarea "Ладби"
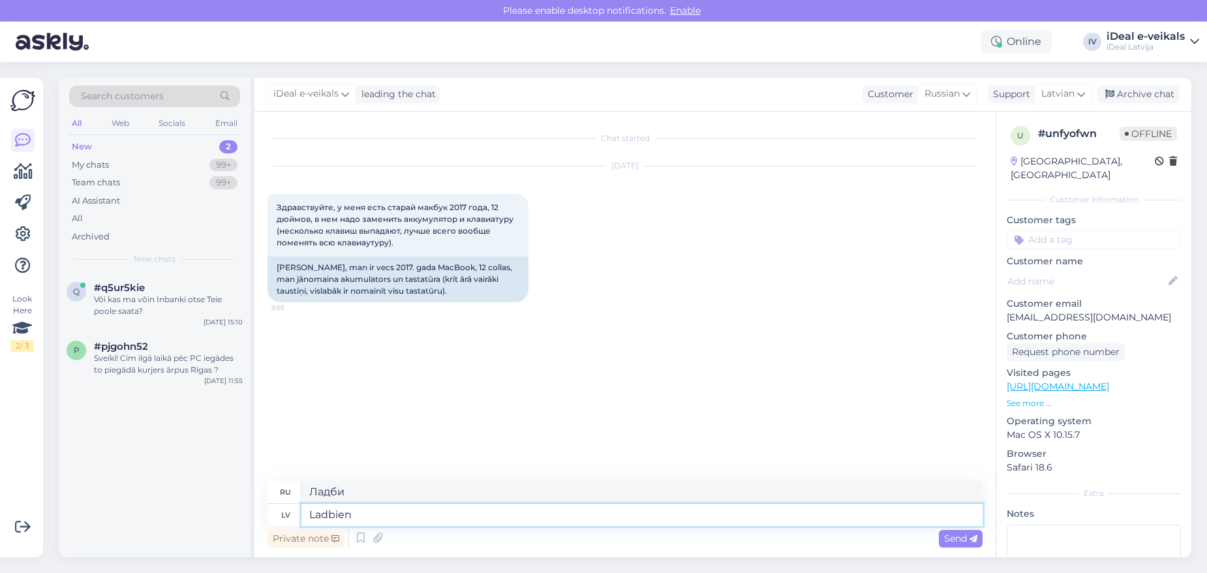
type textarea "Ladbien,"
type textarea "До свидания"
type textarea "Ladbien,"
type textarea "Привет,"
type textarea "Labdien, Konkrētajam mo"
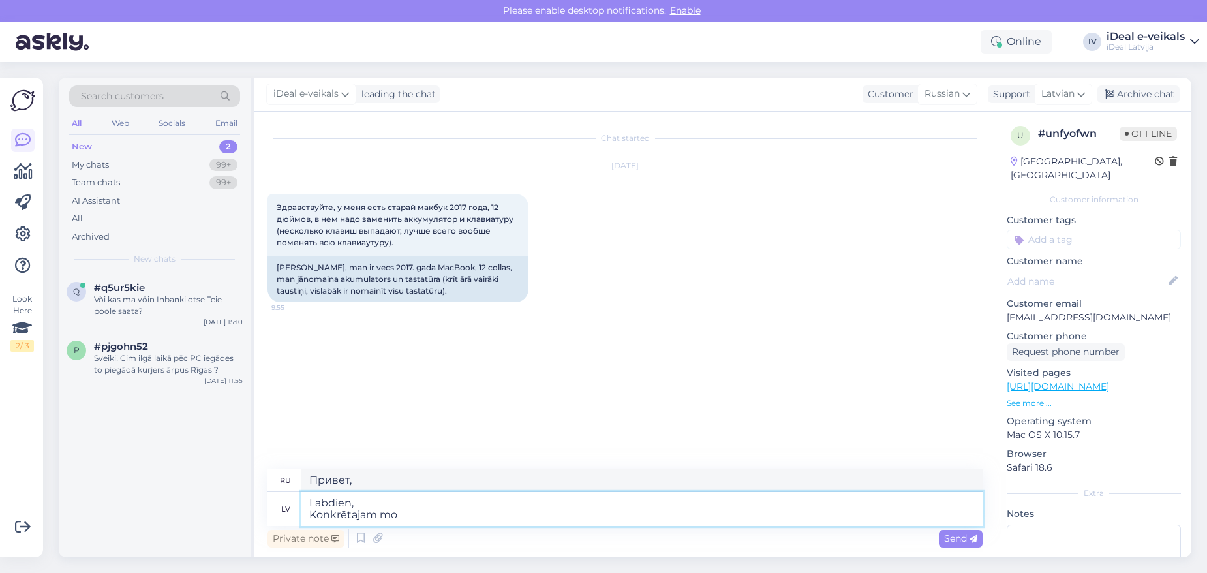
type textarea "Привет, К конкретному"
type textarea "Labdien, Konkrētajam modelim"
type textarea "Здравствуйте, Для конкретной модели"
type textarea "Labdien, Konkrētajam modelim vairs na"
type textarea "Здравствуйте, Данная модель больше не доступна."
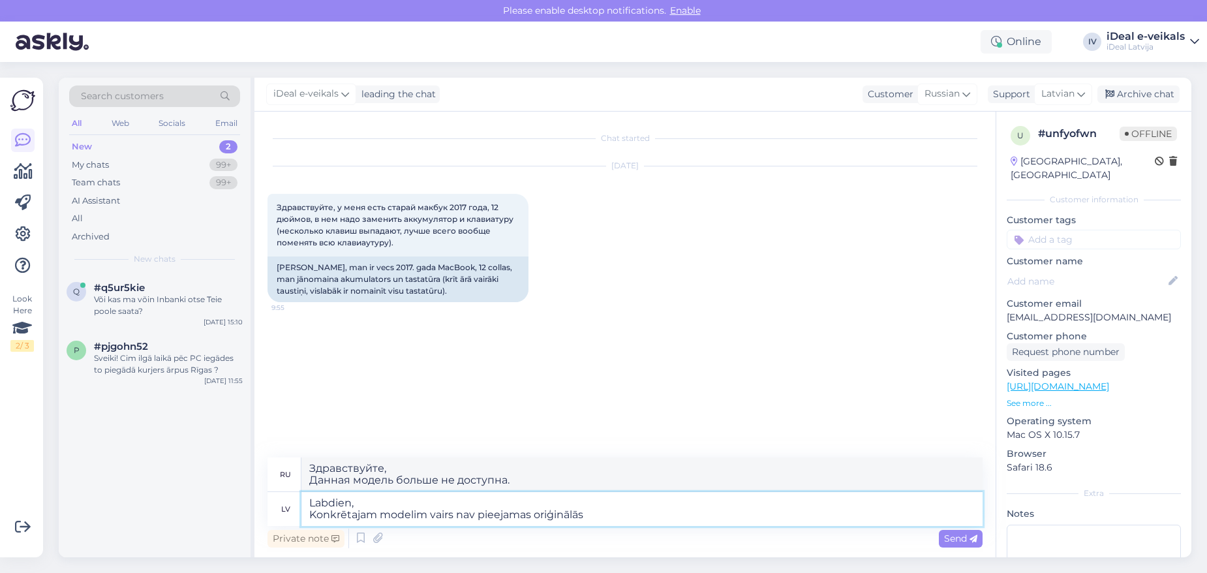
type textarea "Labdien, Konkrētajam modelim vairs nav pieejamas oriģinālās r"
type textarea "Здравствуйте, Оригинальные детали для этой модели больше не доступны."
type textarea "Labdien, Konkrētajam modelim vairs nav pieejamas oriģinālās rezerves a"
type textarea "Здравствуйте, для этой модели запчасти больше не доступны."
type textarea "Labdien, Konkrētajam modelim vairs nav pieejamas oriģinālās rezerves"
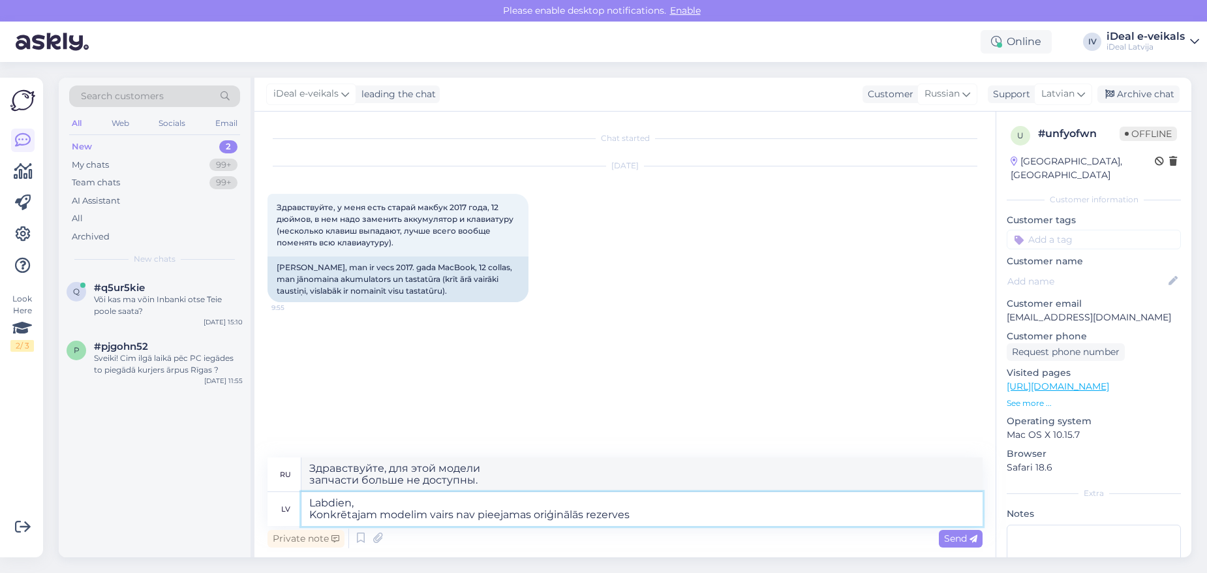
type textarea "Здравствуйте, Оригинальные запасные части для этой модели больше не доступны."
type textarea "Labdien, Konkrētajam modelim vairs nav pieejamas oriģinālās rezerves daļas."
type textarea "Здравствуйте, для этой модели запасные части больше не доступны."
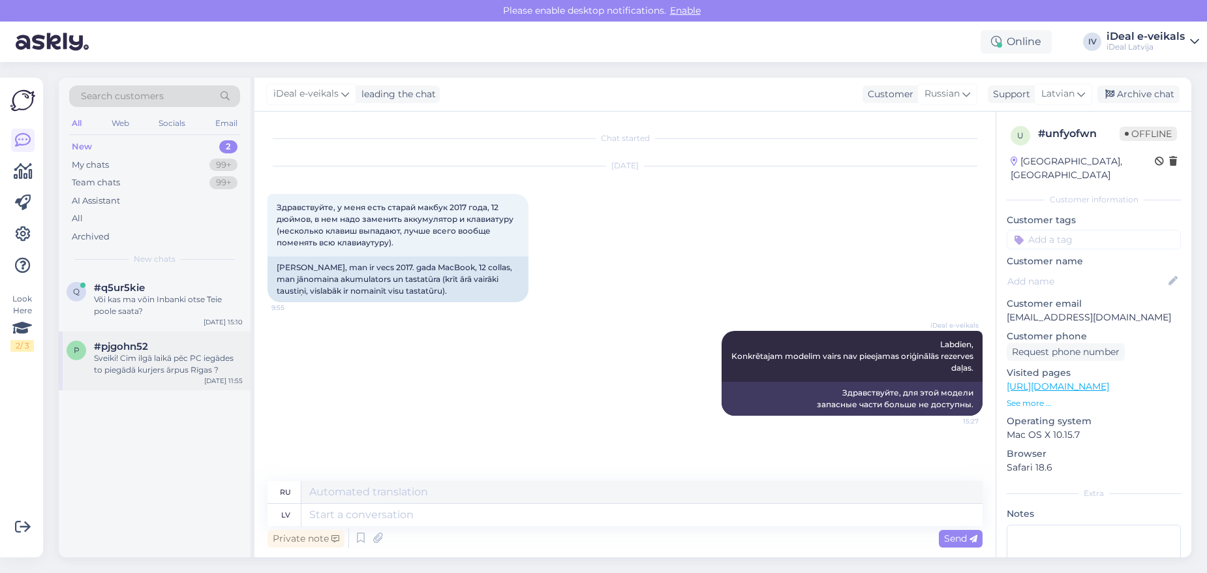
click at [153, 363] on div "Sveiki! Cim ilgā laikā pēc PC iegādes to piegādā kurjers ārpus Rīgas ?" at bounding box center [168, 363] width 149 height 23
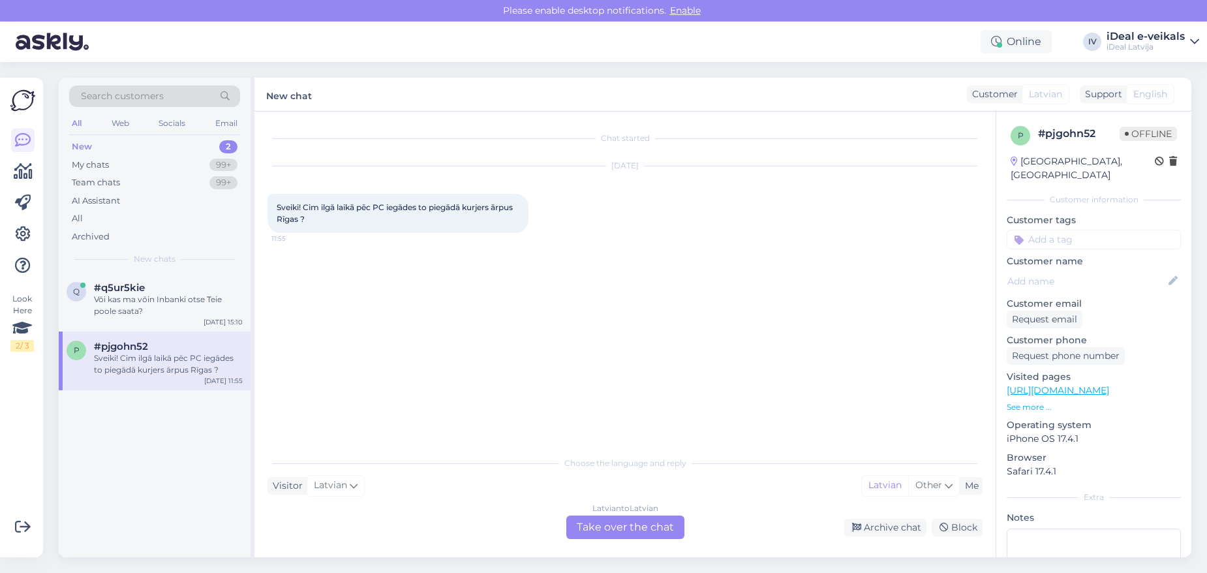
click at [631, 533] on div "Latvian to Latvian Take over the chat" at bounding box center [625, 526] width 118 height 23
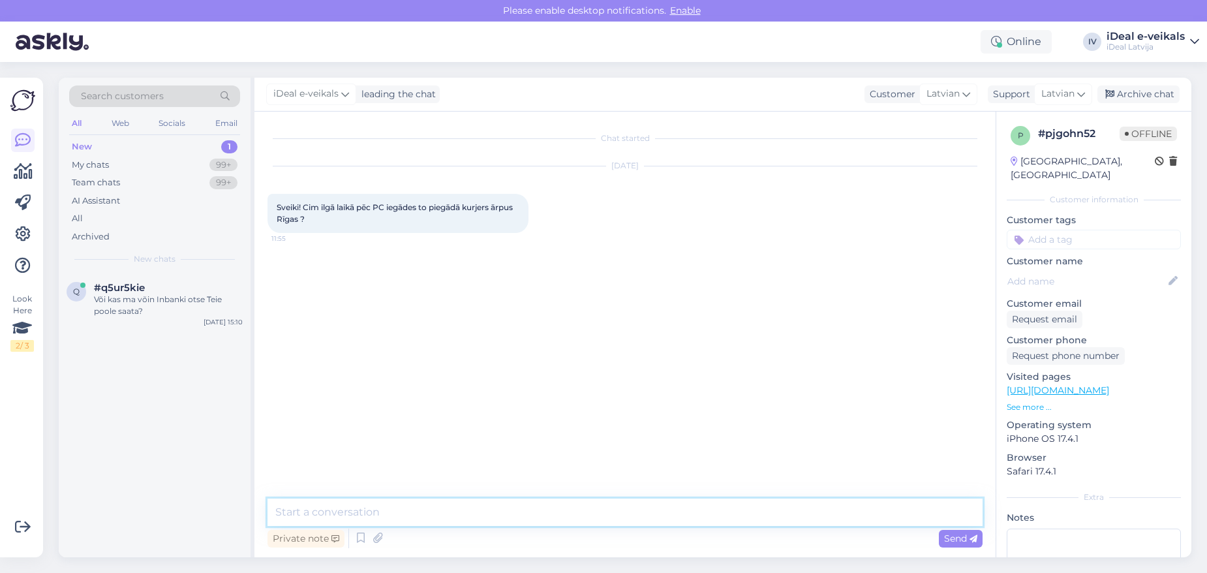
click at [448, 504] on textarea at bounding box center [625, 511] width 715 height 27
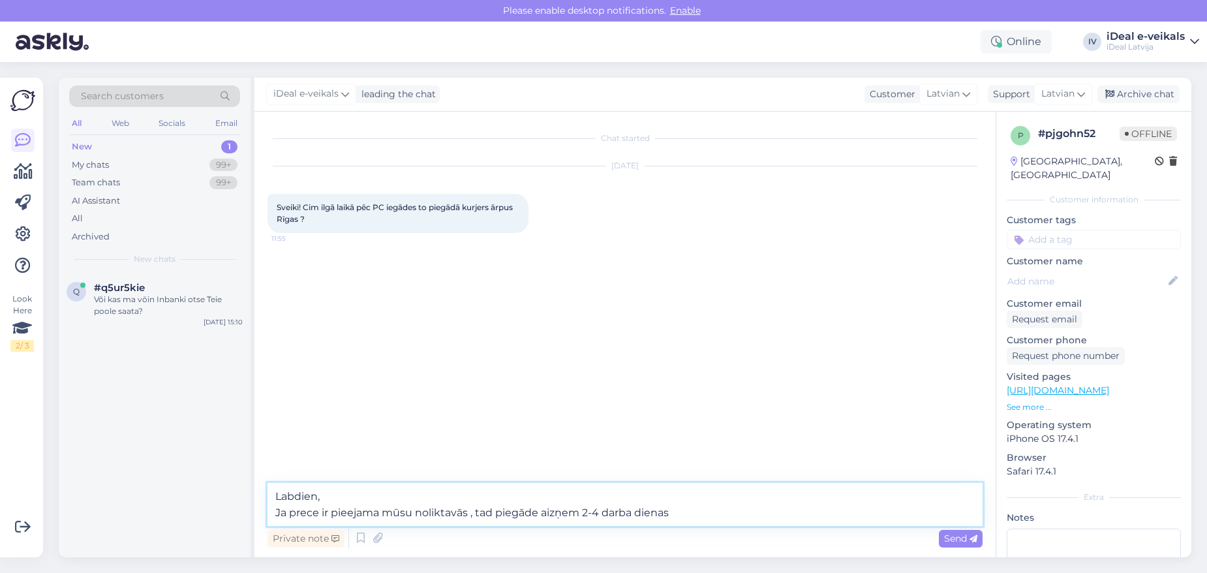
type textarea "Labdien, Ja prece ir pieejama mūsu noliktavās , tad piegāde aizņem 2-4 darba di…"
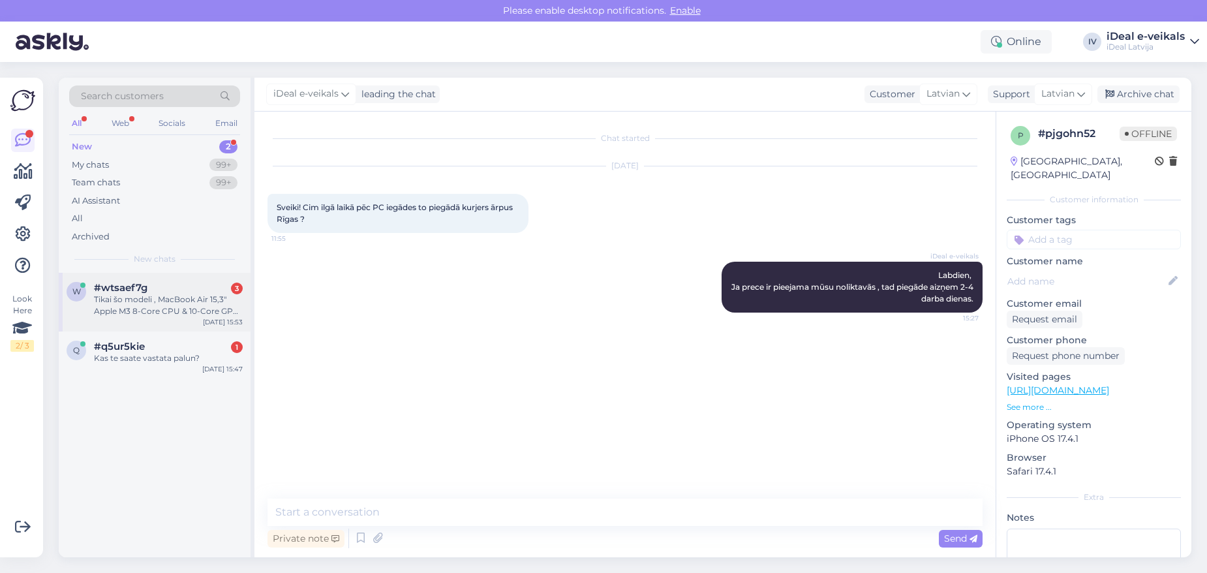
drag, startPoint x: 172, startPoint y: 291, endPoint x: 189, endPoint y: 281, distance: 19.9
click at [172, 291] on div "#wtsaef7g 3" at bounding box center [168, 288] width 149 height 12
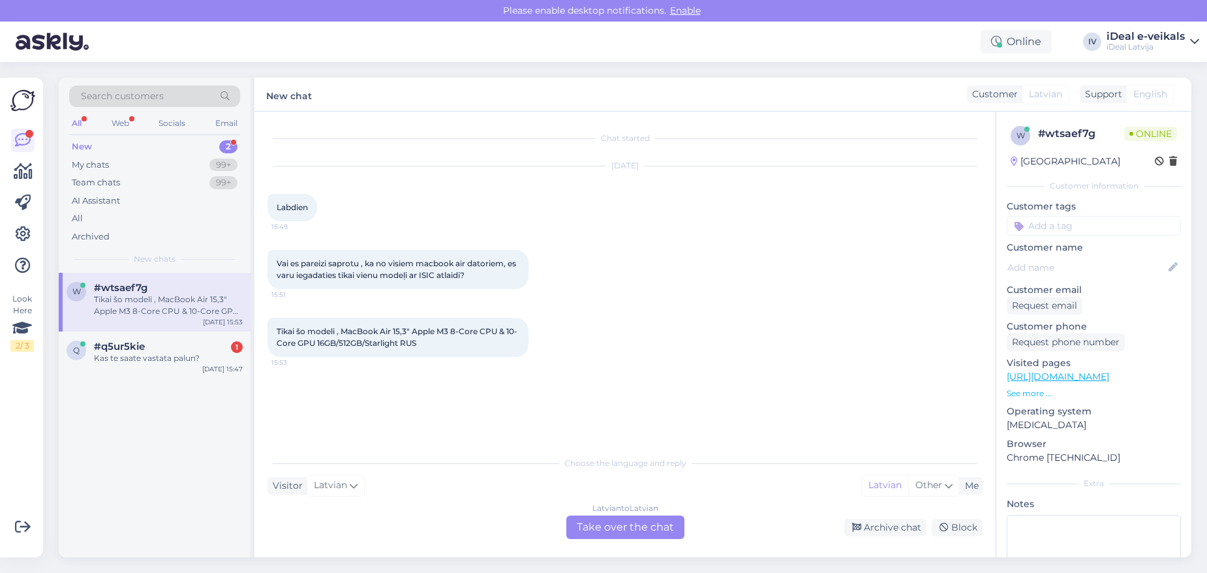
click at [576, 523] on div "Latvian to Latvian Take over the chat" at bounding box center [625, 526] width 118 height 23
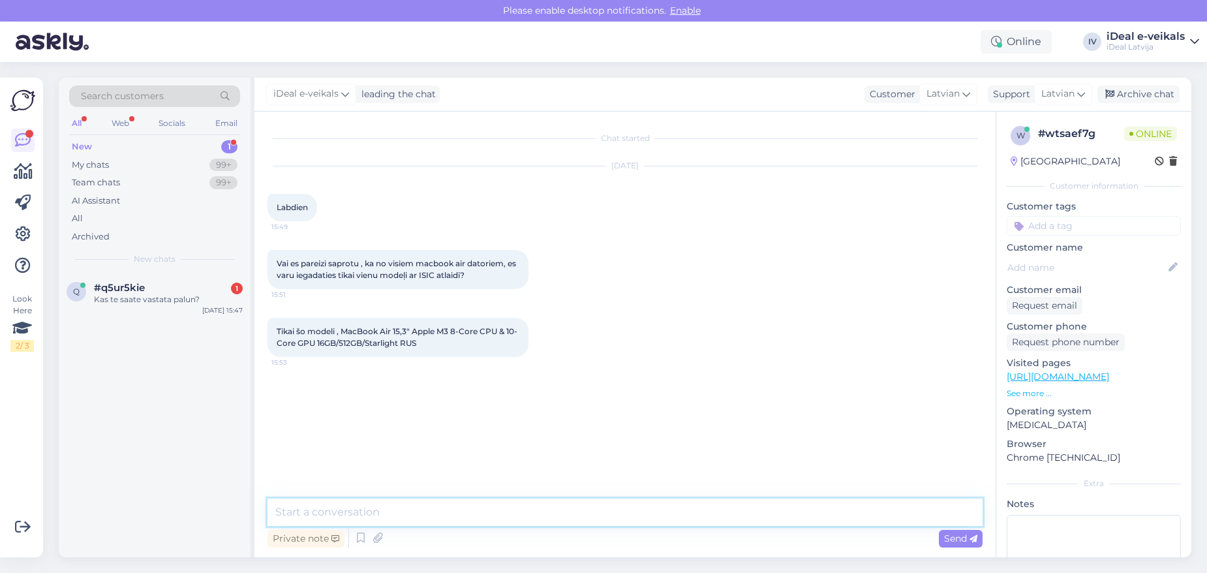
click at [497, 508] on textarea at bounding box center [625, 511] width 715 height 27
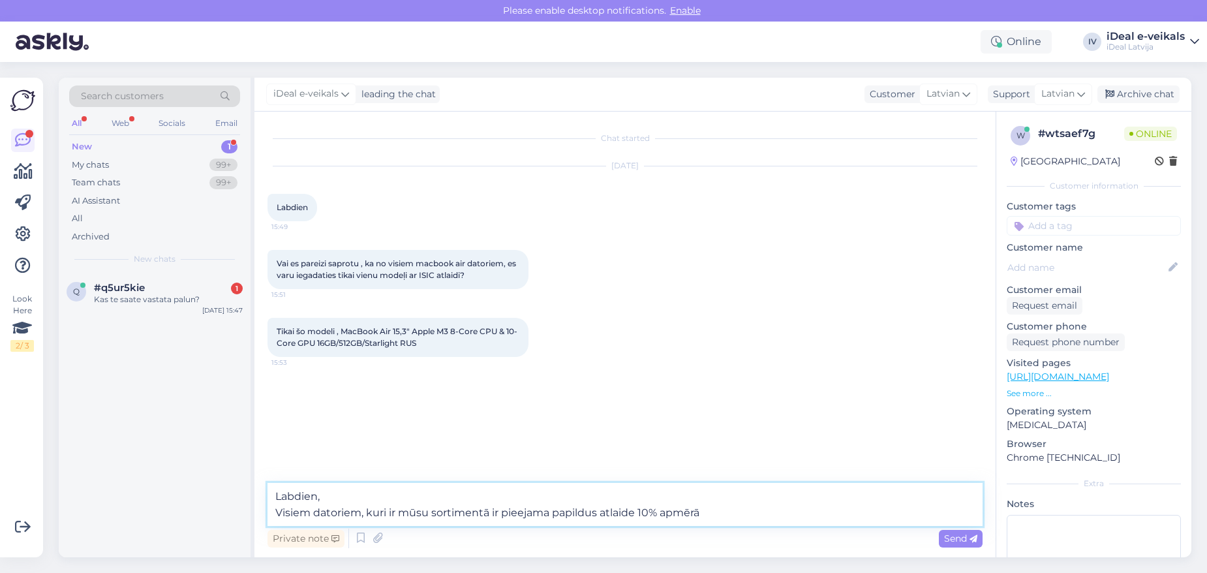
click at [491, 512] on textarea "Labdien, Visiem datoriem, kuri ir mūsu sortimentā ir pieejama papildus atlaide …" at bounding box center [625, 504] width 715 height 43
click at [718, 508] on textarea "Labdien, Visiem datoriem, kuri ir mūsu sortimentā, ir pieejama papildus atlaide…" at bounding box center [625, 504] width 715 height 43
type textarea "Labdien, Visiem datoriem, kuri ir mūsu sortimentā, ir pieejama papildus atlaide…"
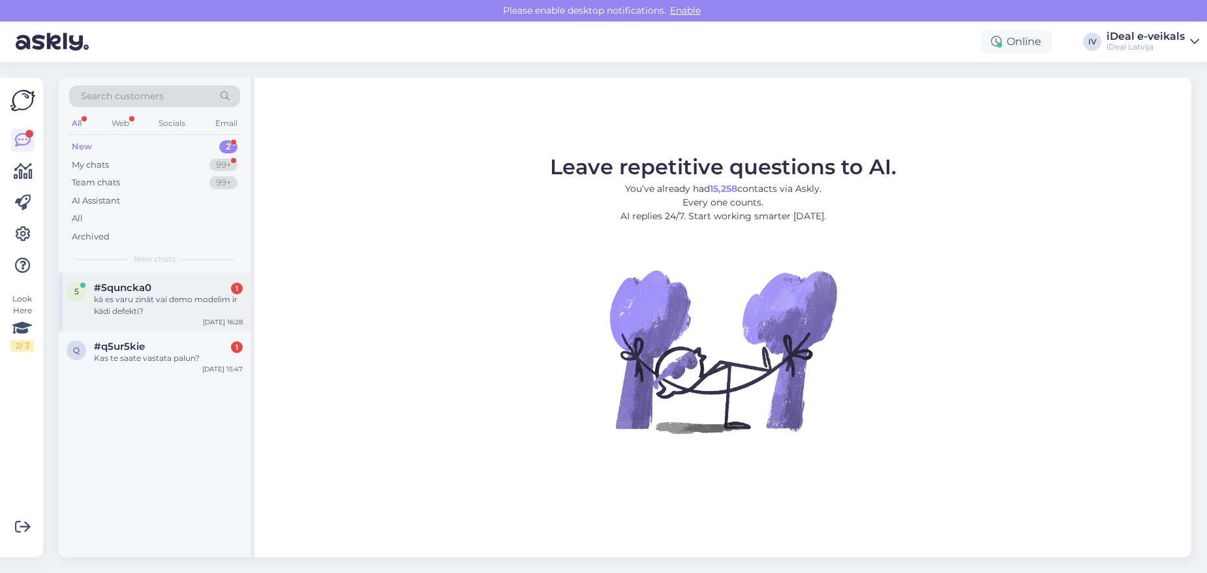
click at [174, 305] on div "kā es varu zināt vai demo modelim ir kādi defekti?" at bounding box center [168, 305] width 149 height 23
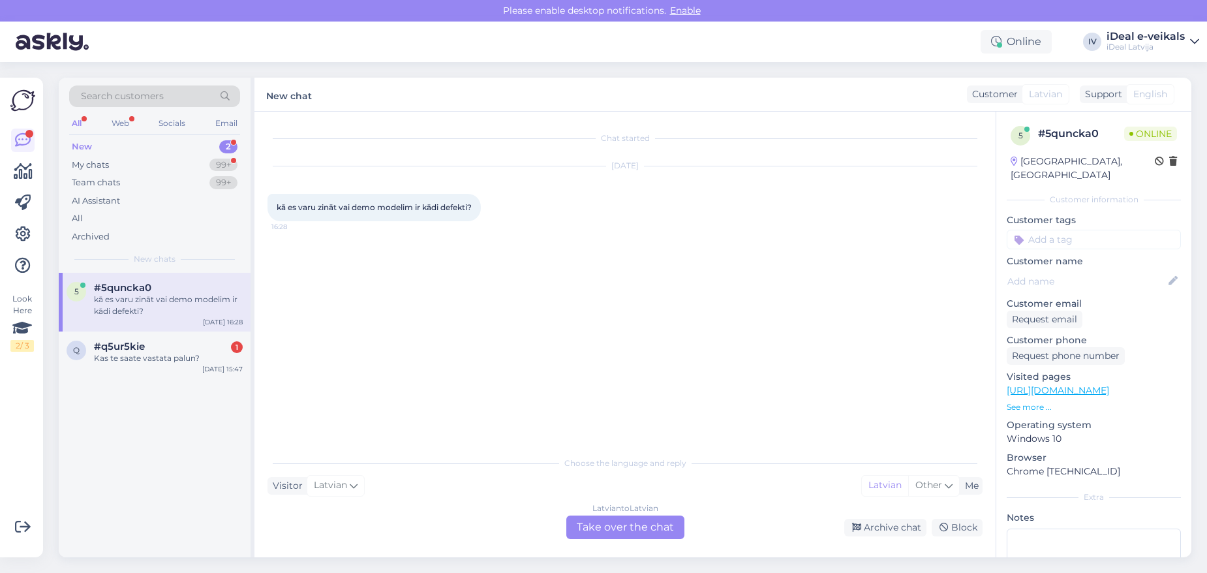
click at [607, 526] on div "Latvian to Latvian Take over the chat" at bounding box center [625, 526] width 118 height 23
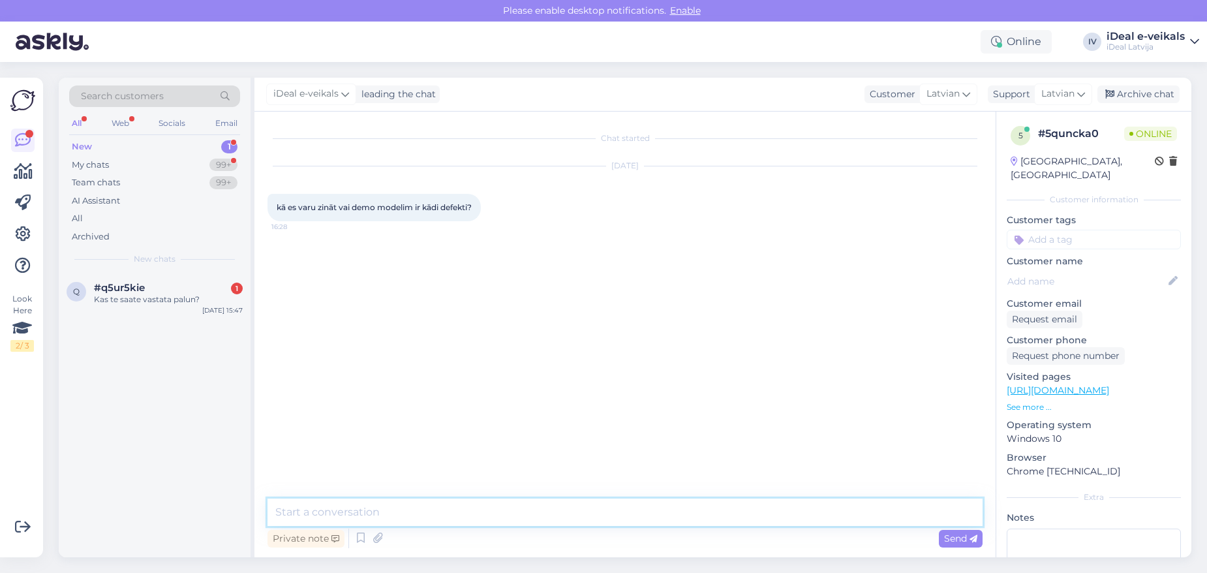
click at [558, 512] on textarea at bounding box center [625, 511] width 715 height 27
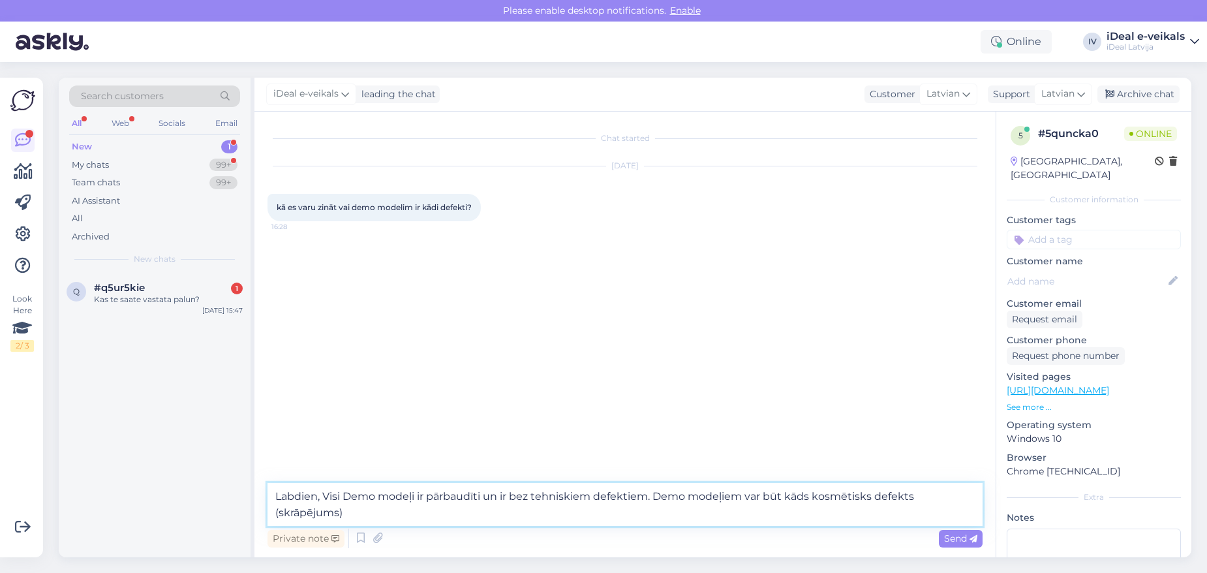
type textarea "Labdien, Visi Demo modeļi ir pārbaudīti un ir bez tehniskiem defektiem. Demo mo…"
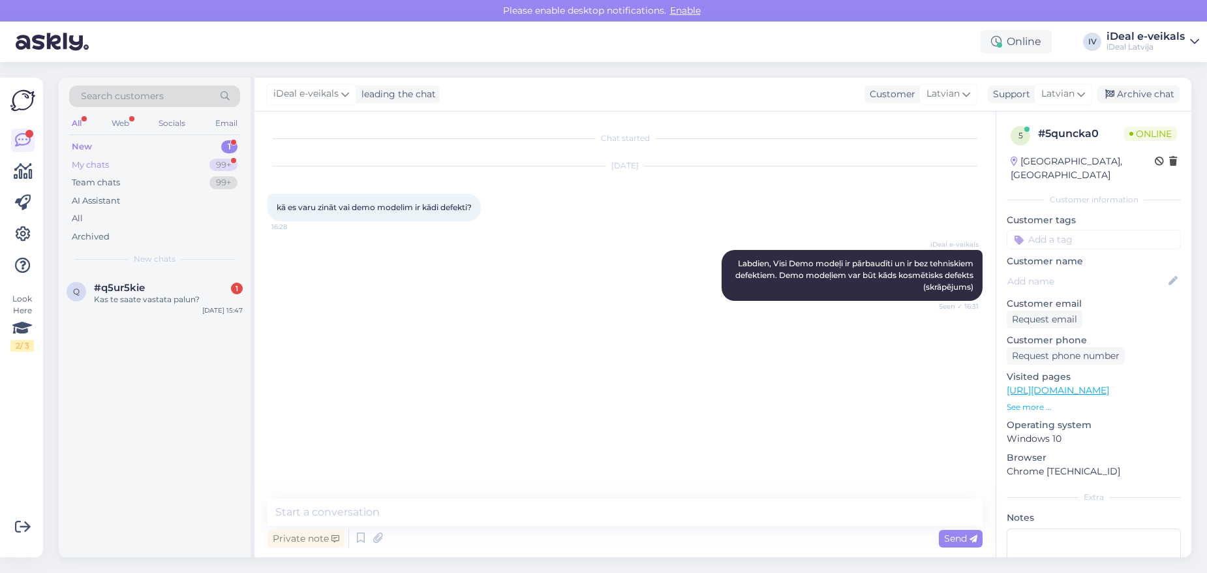
click at [137, 166] on div "My chats 99+" at bounding box center [154, 165] width 171 height 18
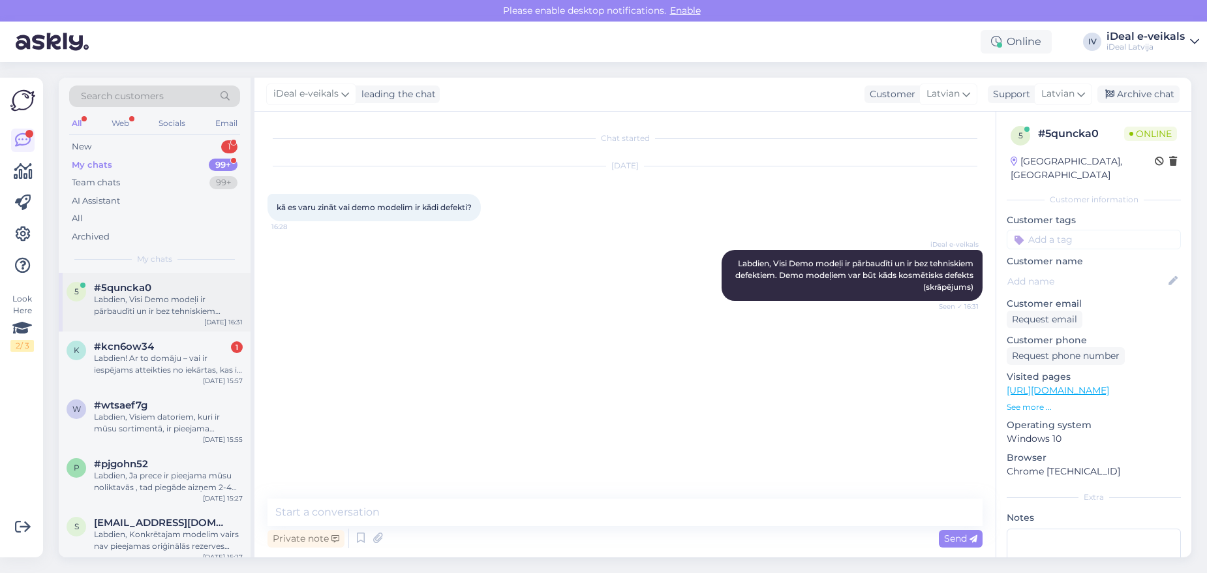
click at [151, 306] on div "Labdien, Visi Demo modeļi ir pārbaudīti un ir bez tehniskiem defektiem. Demo mo…" at bounding box center [168, 305] width 149 height 23
click at [178, 361] on div "Labdien! Ar to domāju – vai ir iespējams atteikties no iekārtas, kas ir MacBook…" at bounding box center [168, 363] width 149 height 23
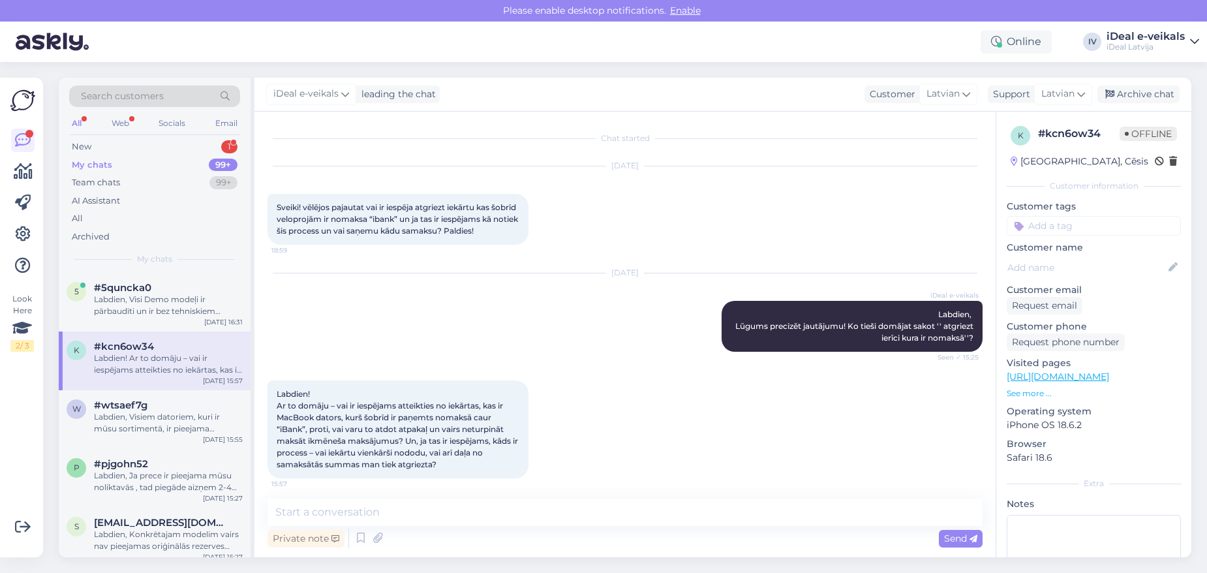
scroll to position [6, 0]
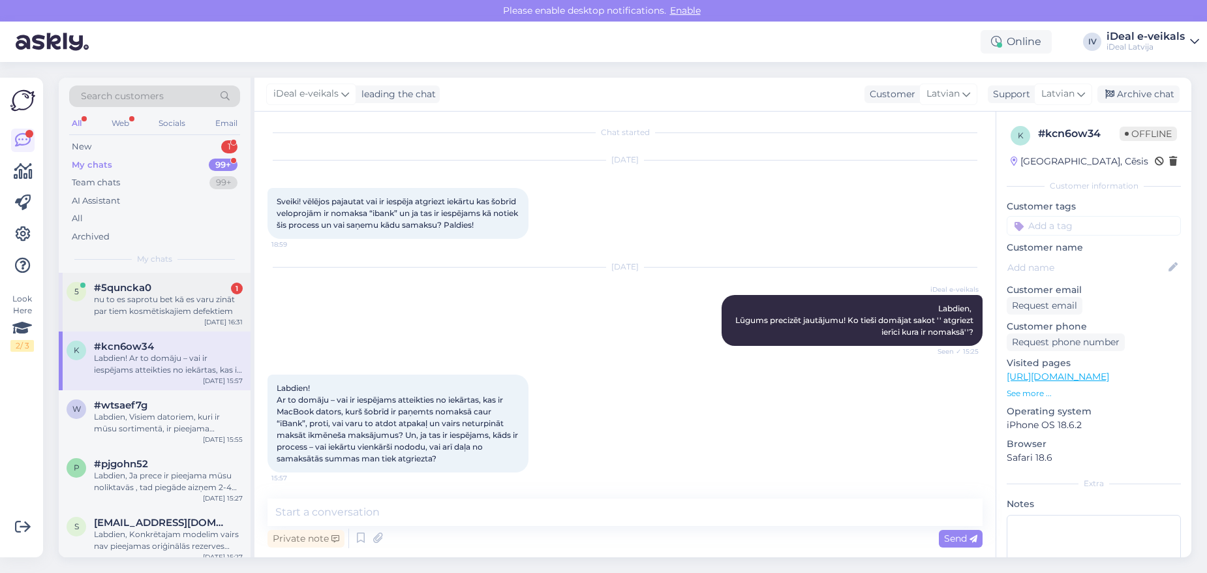
click at [173, 315] on div "5 #5quncka0 1 nu to es saprotu bet kā es varu zināt par tiem kosmētiskajiem def…" at bounding box center [155, 302] width 192 height 59
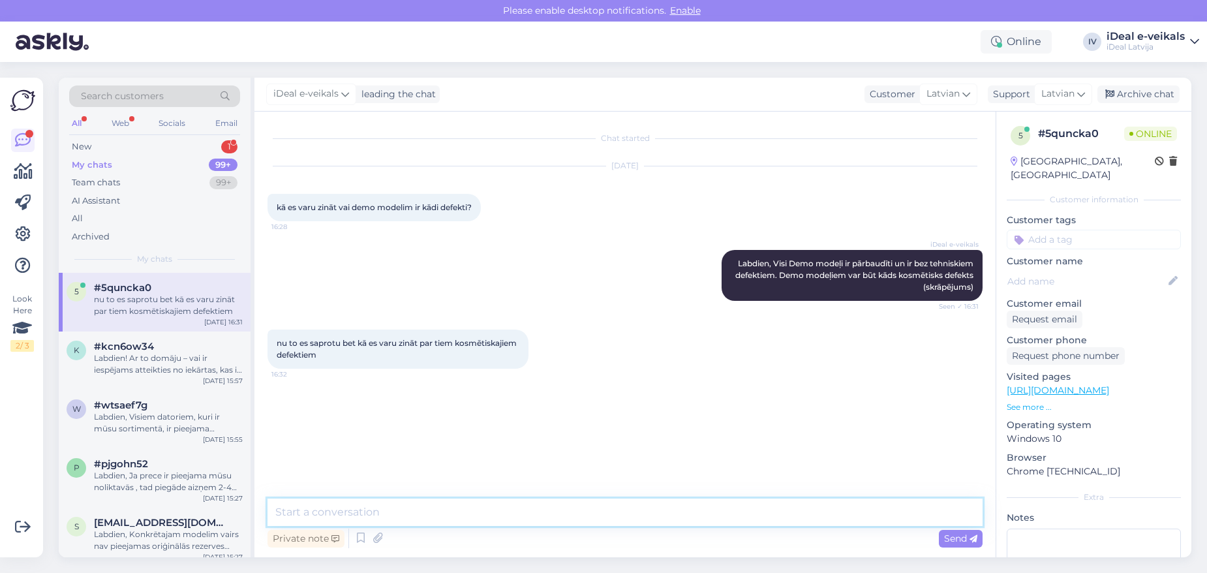
click at [418, 523] on textarea at bounding box center [625, 511] width 715 height 27
drag, startPoint x: 440, startPoint y: 513, endPoint x: 191, endPoint y: 482, distance: 251.1
click at [191, 482] on div "Search customers All Web Socials Email New 1 My chats 99+ Team chats 99+ AI Ass…" at bounding box center [625, 318] width 1133 height 480
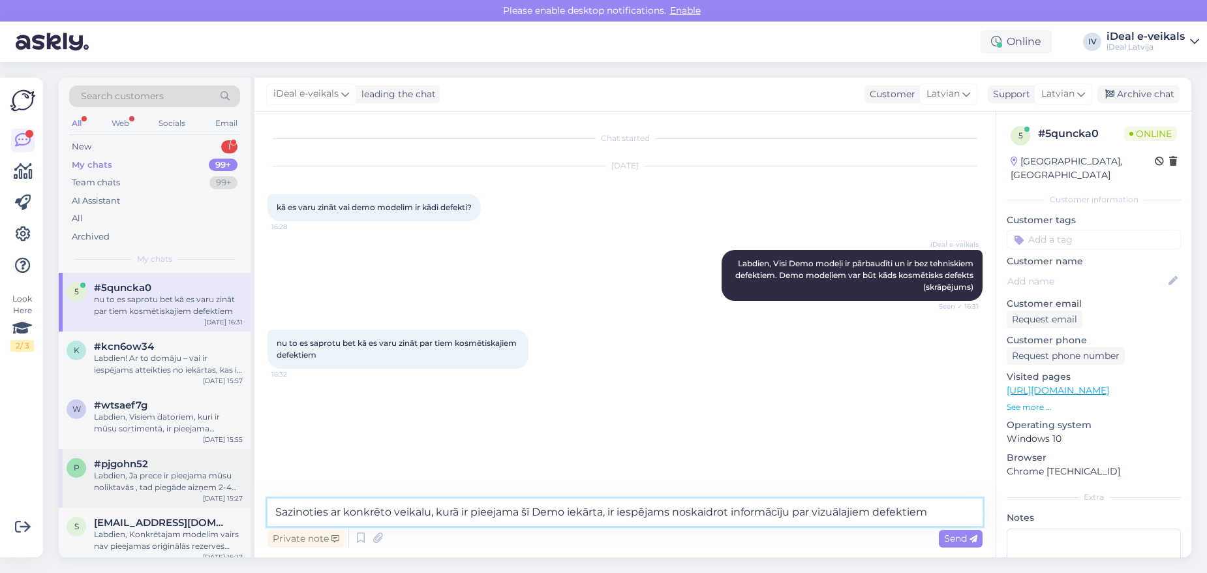
type textarea "Sazinoties ar konkrēto veikalu, kurā ir pieejama šī Demo iekārta, ir iespējams …"
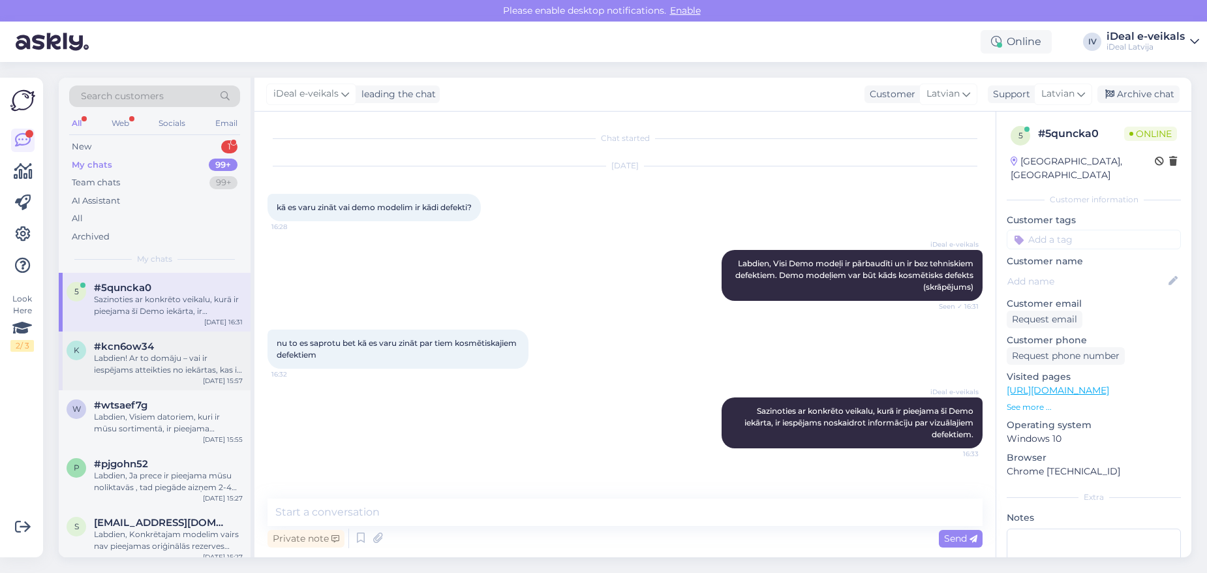
scroll to position [3, 0]
click at [143, 350] on div "Labdien! Ar to domāju – vai ir iespējams atteikties no iekārtas, kas ir MacBook…" at bounding box center [168, 361] width 149 height 23
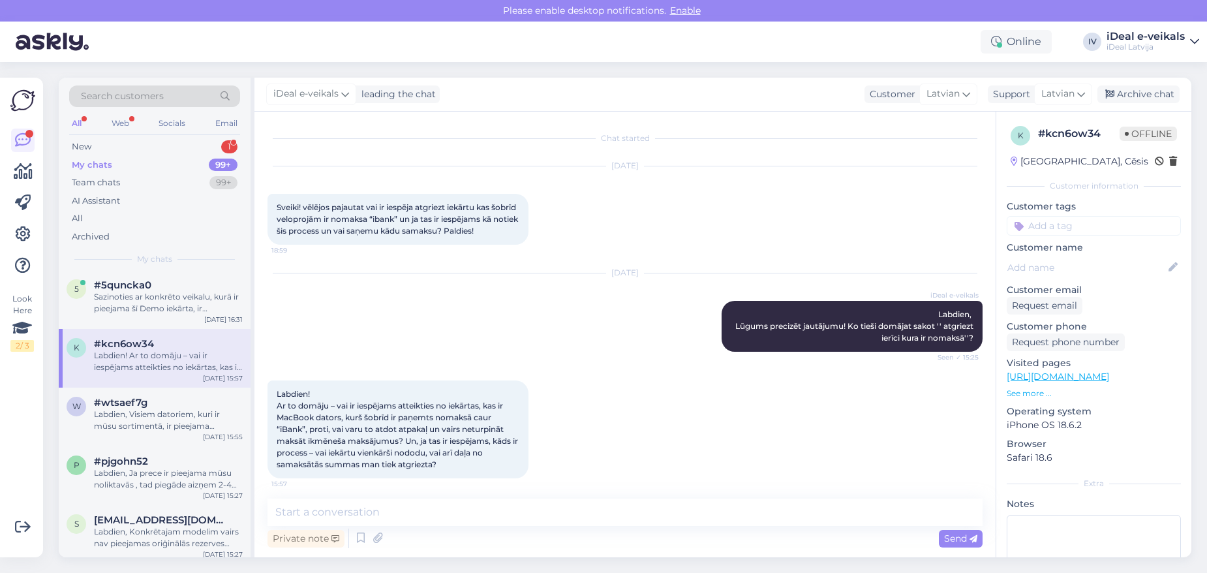
scroll to position [6, 0]
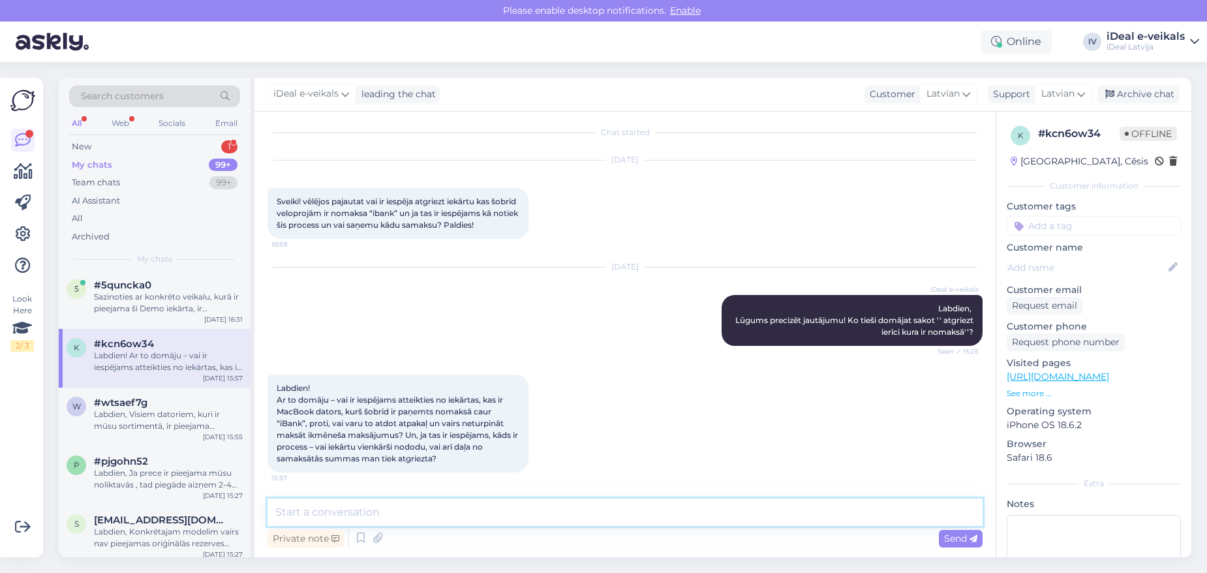
click at [417, 516] on textarea at bounding box center [625, 511] width 715 height 27
type textarea "L"
type textarea "a"
type textarea """
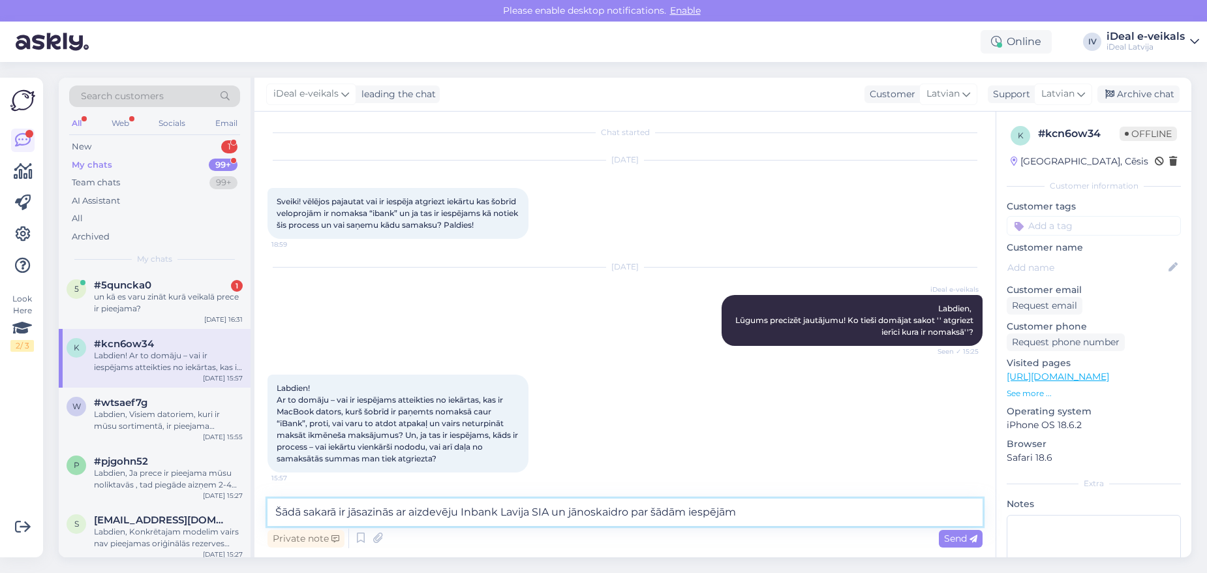
type textarea "Šādā sakarā ir jāsazinās ar aizdevēju Inbank Lavija SIA un jānoskaidro par šādā…"
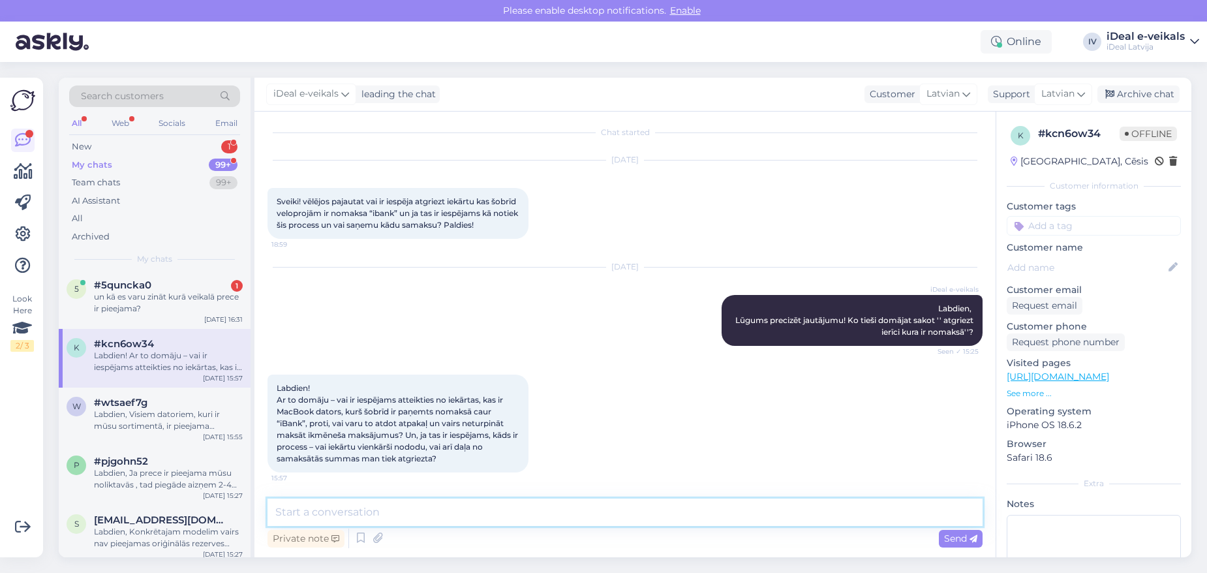
scroll to position [74, 0]
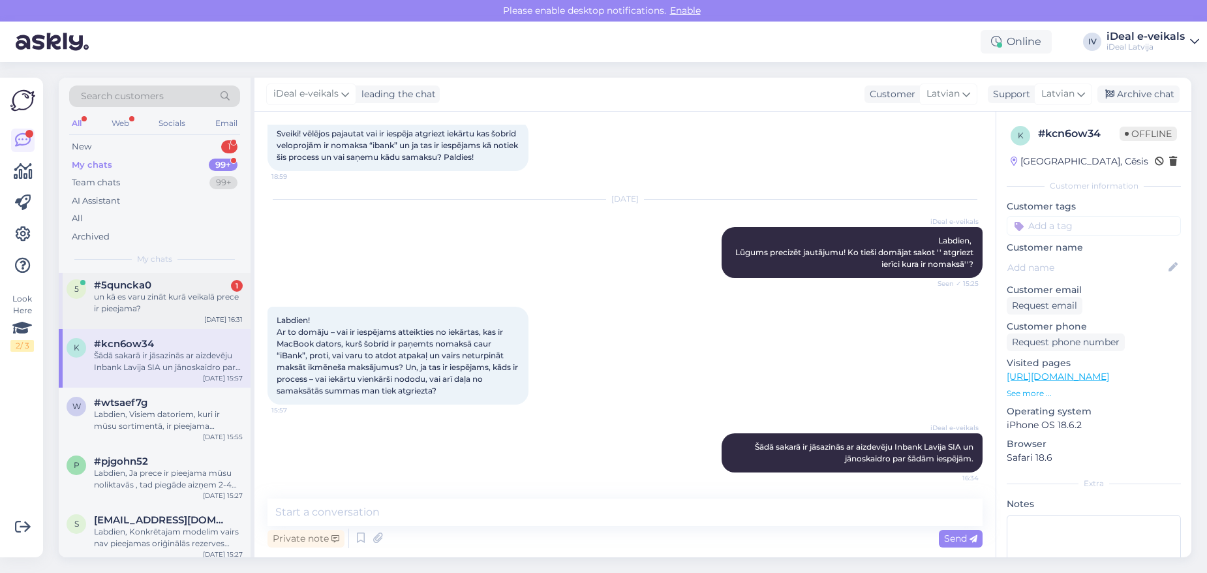
click at [202, 306] on div "un kā es varu zināt kurā veikalā prece ir pieejama?" at bounding box center [168, 302] width 149 height 23
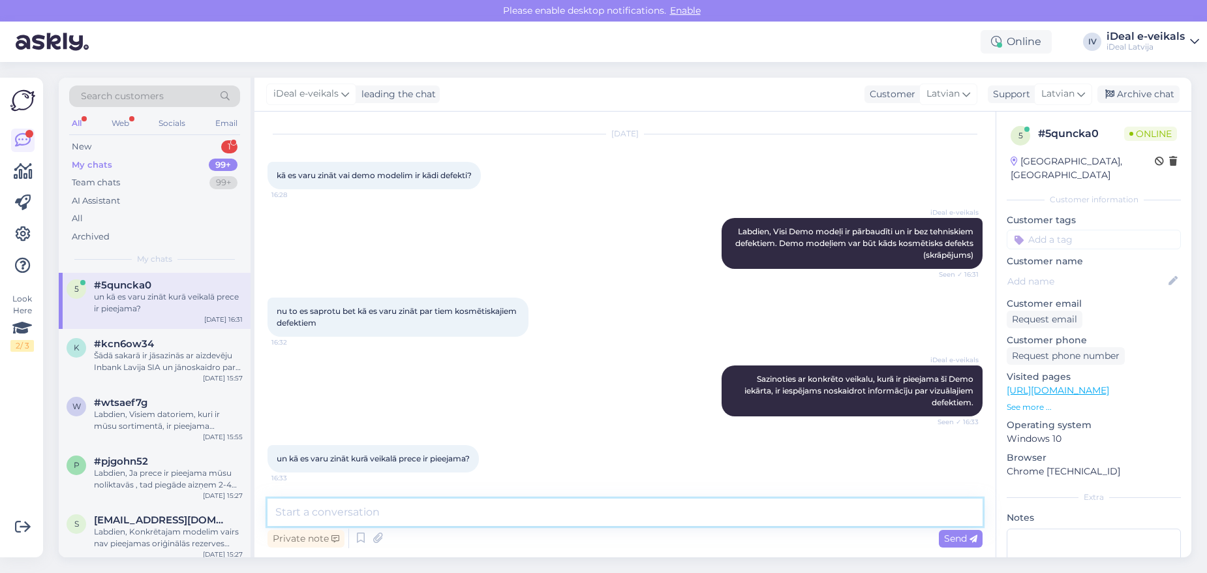
click at [385, 510] on textarea at bounding box center [625, 511] width 715 height 27
type textarea "Kurš Demo produkts jūs interesē?"
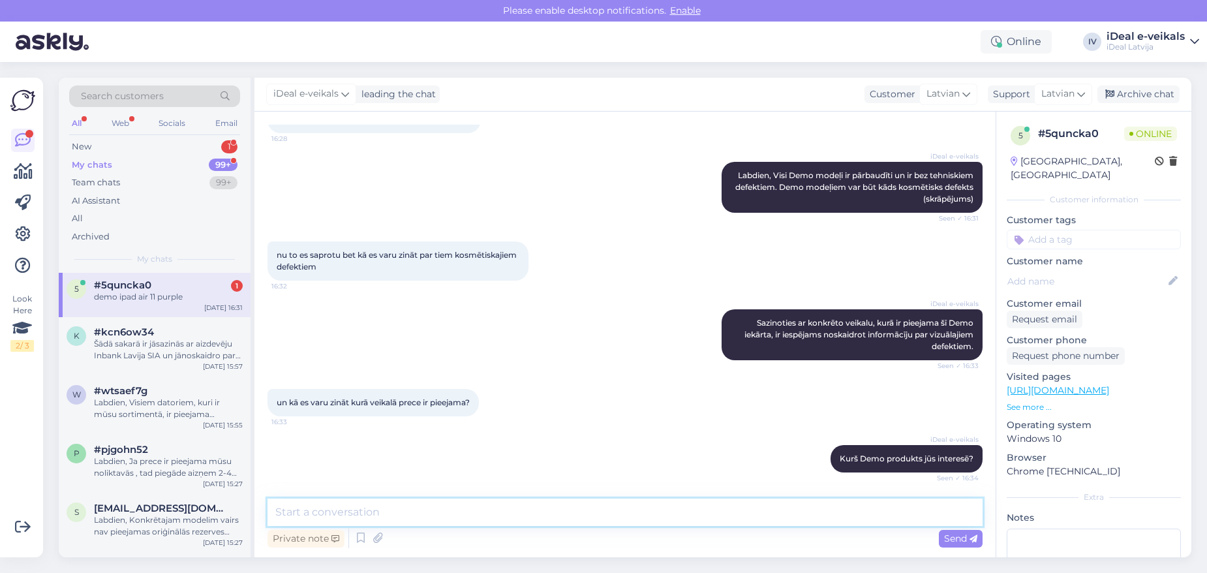
scroll to position [144, 0]
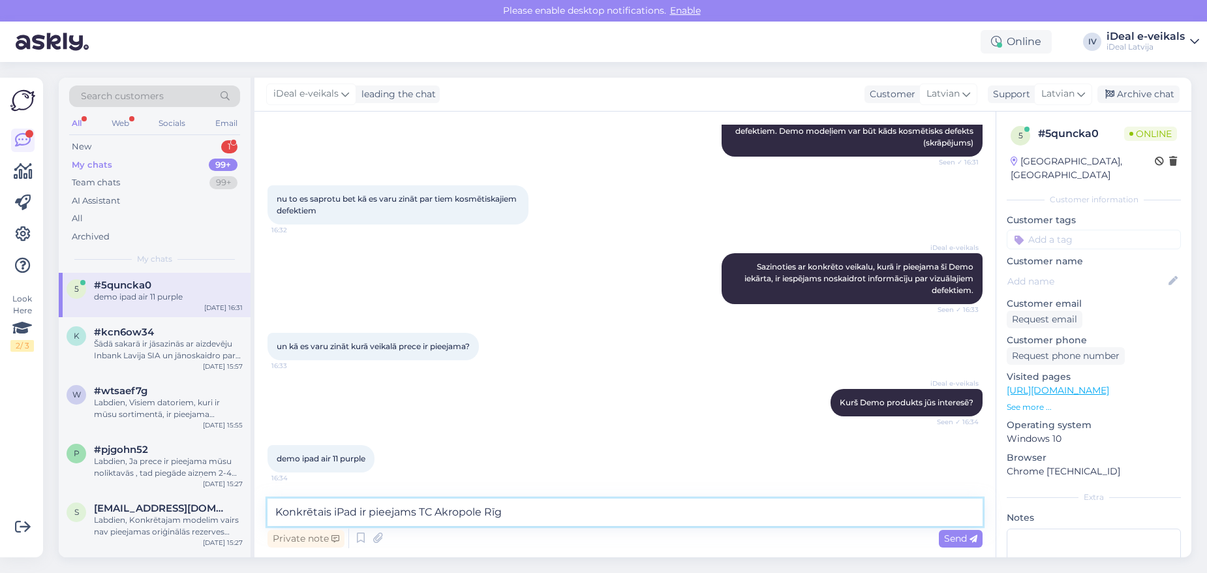
type textarea "Konkrētais iPad ir pieejams TC Akropole Rīga"
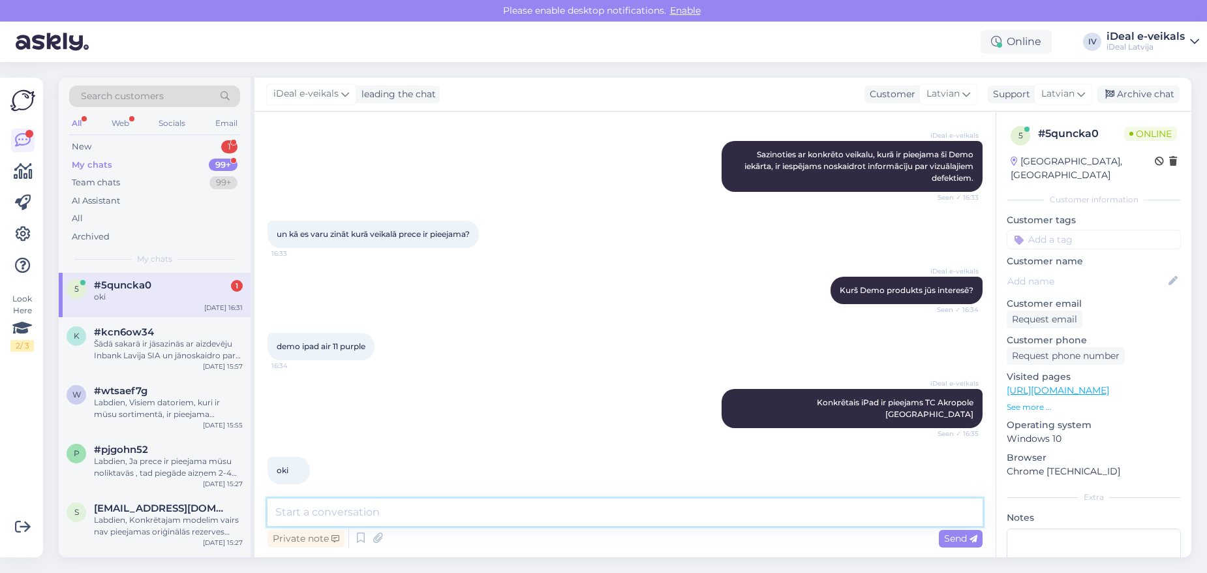
scroll to position [313, 0]
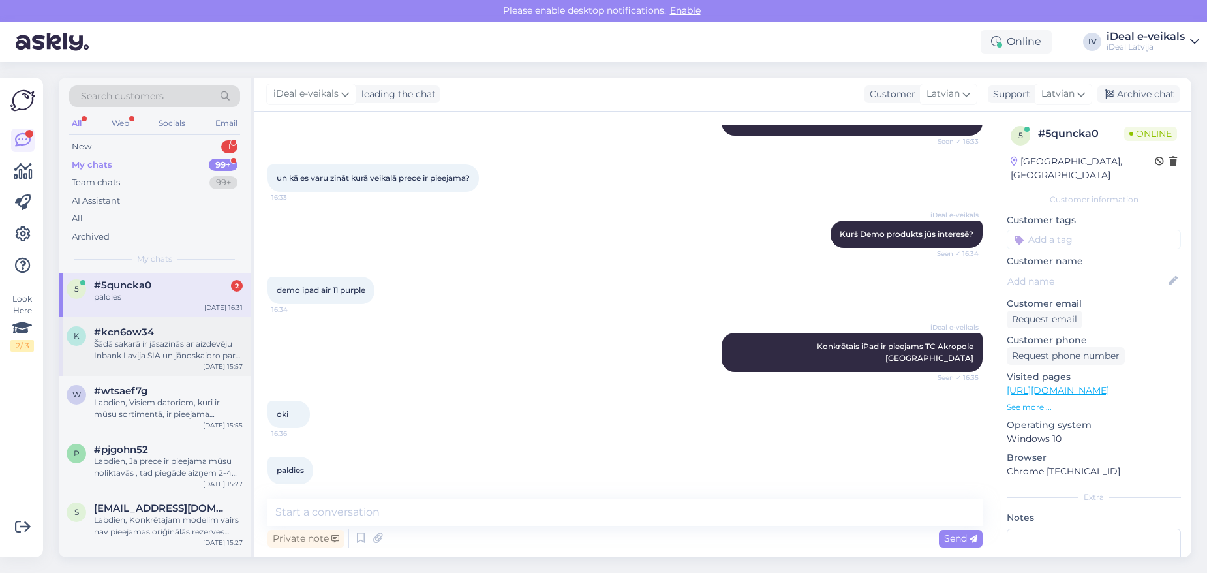
click at [189, 355] on div "Šādā sakarā ir jāsazinās ar aizdevēju Inbank Lavija SIA un jānoskaidro par šādā…" at bounding box center [168, 349] width 149 height 23
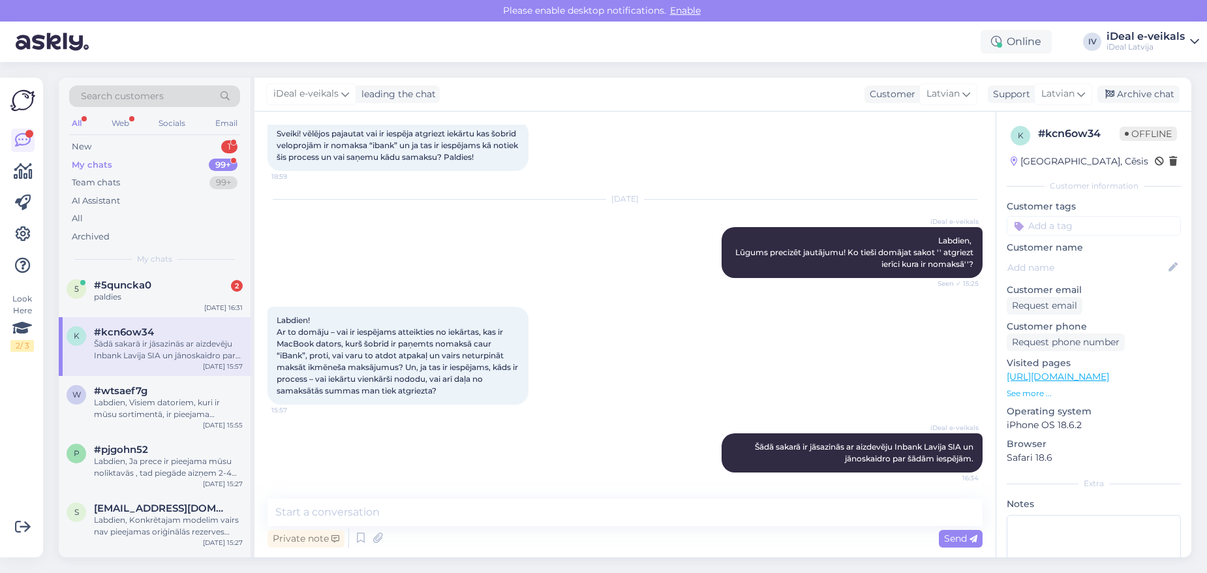
click at [190, 317] on div "k #kcn6ow34 Šādā sakarā ir jāsazinās ar aizdevēju Inbank Lavija SIA un jānoskai…" at bounding box center [155, 346] width 192 height 59
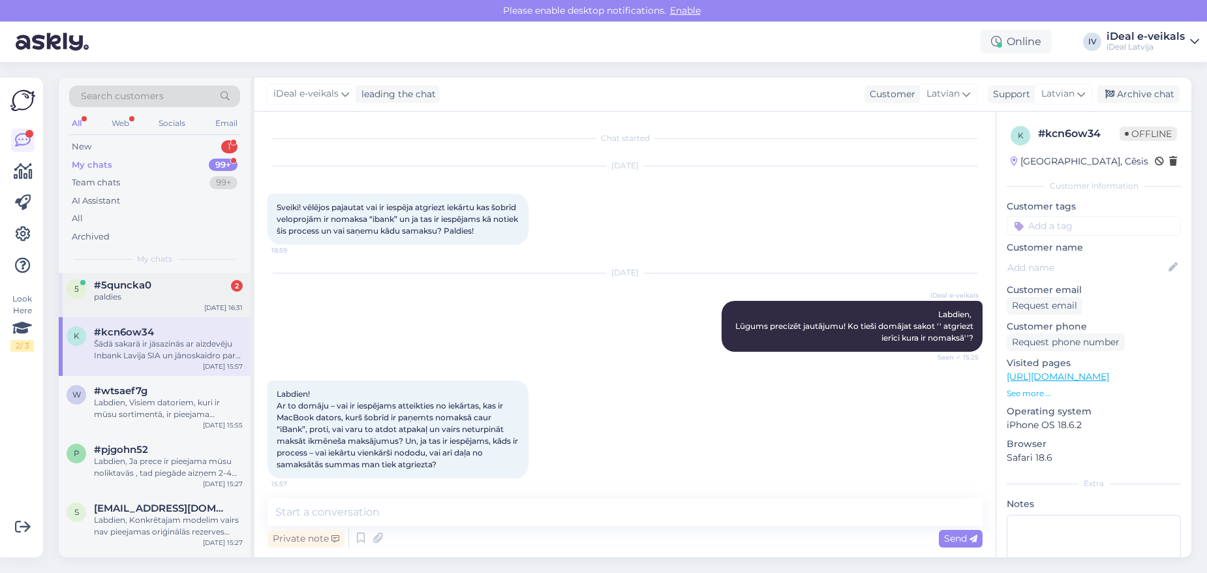
click at [192, 304] on div "5 #5quncka0 2 paldies Sep 3 16:31" at bounding box center [155, 293] width 192 height 47
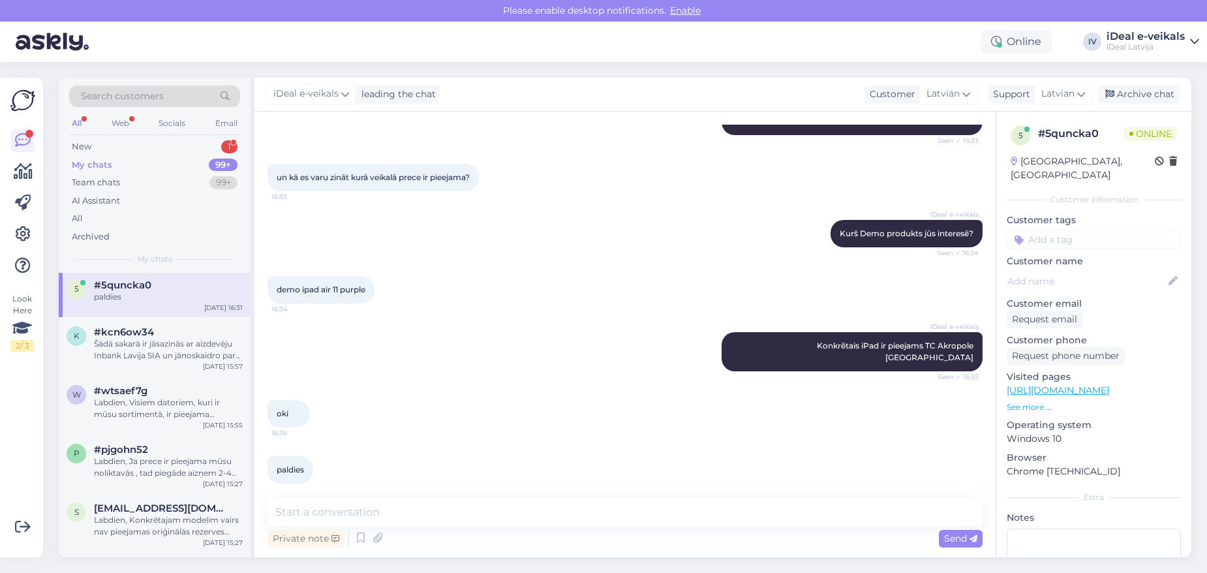
scroll to position [313, 0]
click at [184, 147] on div "New 1" at bounding box center [154, 147] width 171 height 18
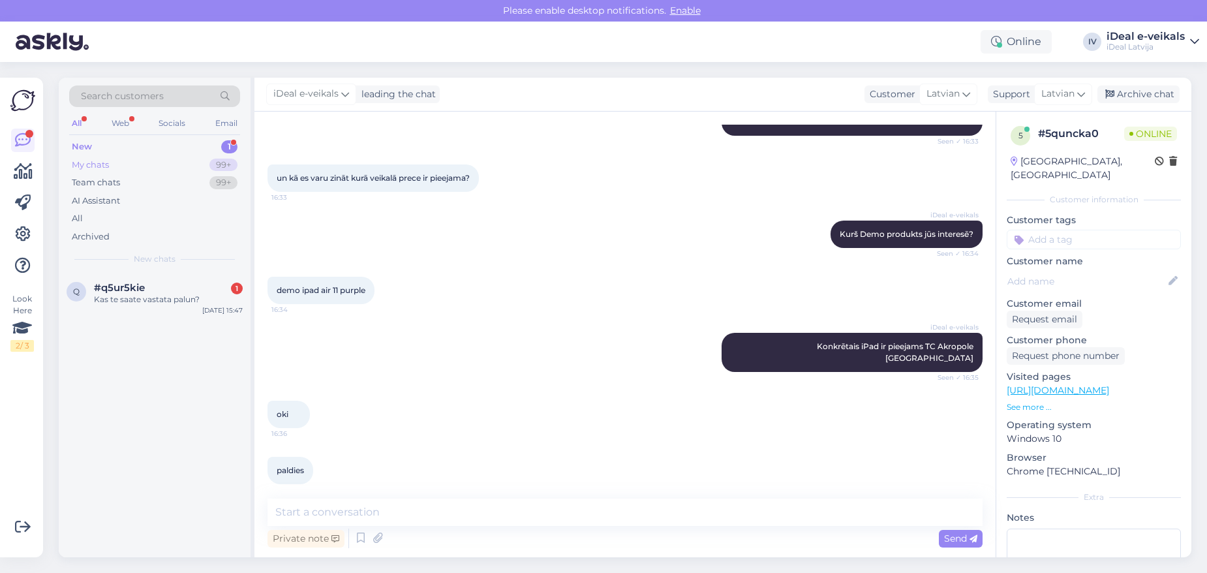
click at [165, 159] on div "My chats 99+" at bounding box center [154, 165] width 171 height 18
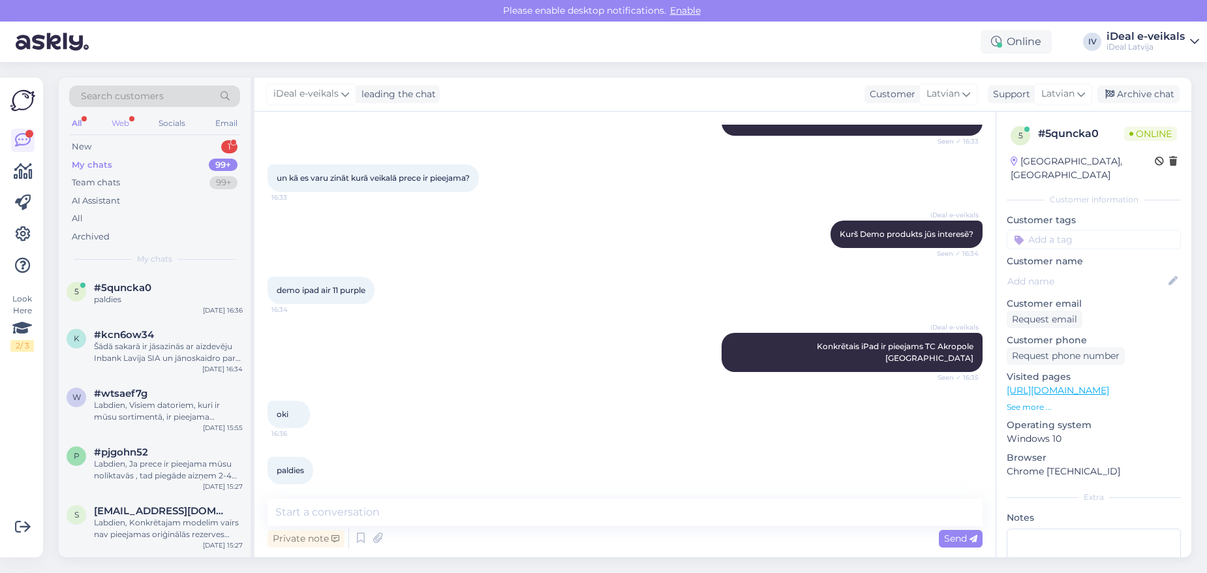
click at [124, 130] on div "Web" at bounding box center [120, 123] width 23 height 17
click at [129, 121] on div "Web" at bounding box center [119, 123] width 23 height 17
